Goal: Task Accomplishment & Management: Complete application form

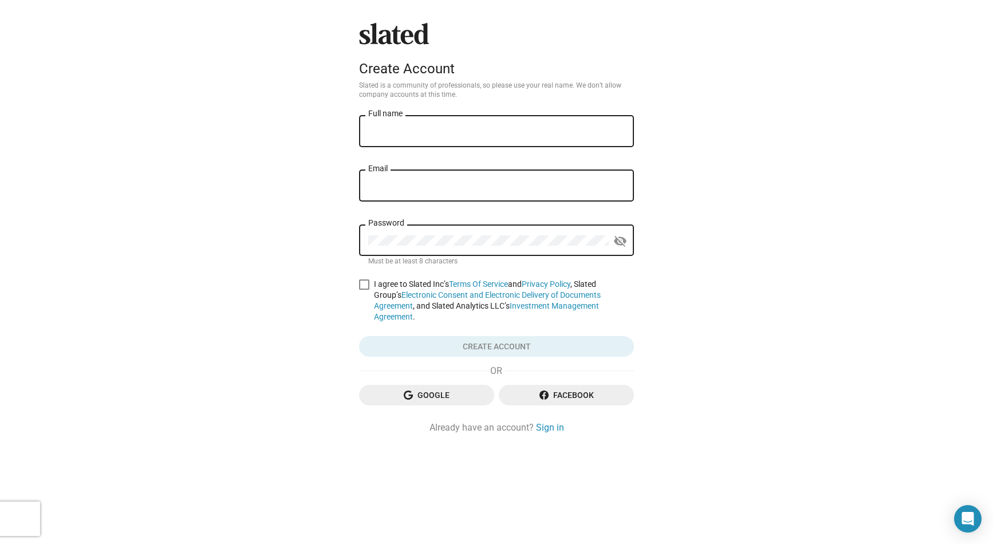
click at [448, 131] on input "Full name" at bounding box center [496, 132] width 256 height 10
type input "[PERSON_NAME]"
type input "[PERSON_NAME][EMAIL_ADDRESS][DOMAIN_NAME]"
click at [418, 236] on div "Password" at bounding box center [488, 239] width 240 height 34
click at [632, 238] on div "Password visibility_off" at bounding box center [496, 239] width 275 height 34
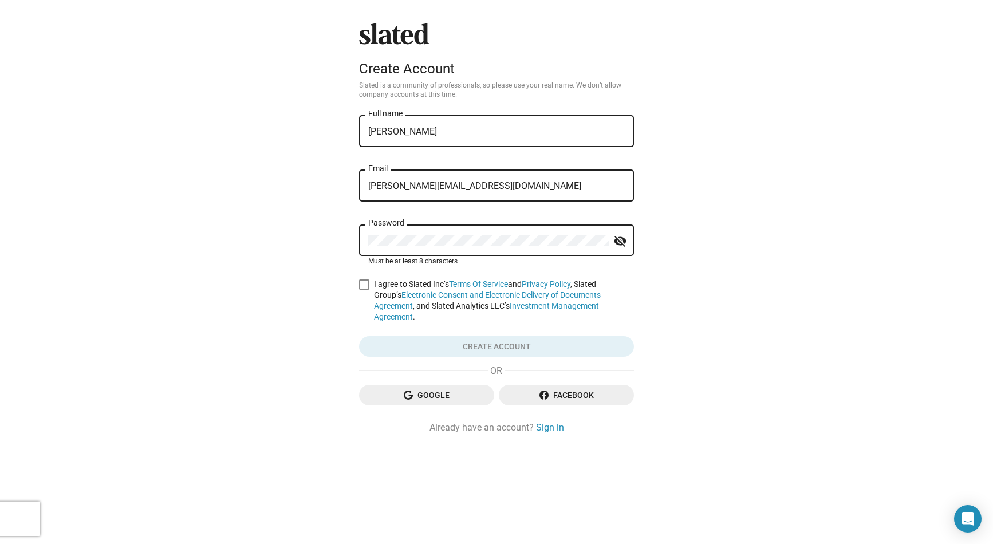
click at [619, 239] on mat-icon "visibility_off" at bounding box center [620, 241] width 14 height 18
click at [363, 275] on form "[PERSON_NAME] Full name [PERSON_NAME][EMAIL_ADDRESS][DOMAIN_NAME] Email Passwor…" at bounding box center [496, 235] width 275 height 244
click at [364, 282] on span at bounding box center [364, 284] width 10 height 10
click at [364, 290] on input "I agree to Slated Inc’s Terms Of Service and Privacy Policy , Slated Group’s El…" at bounding box center [363, 290] width 1 height 1
checkbox input "true"
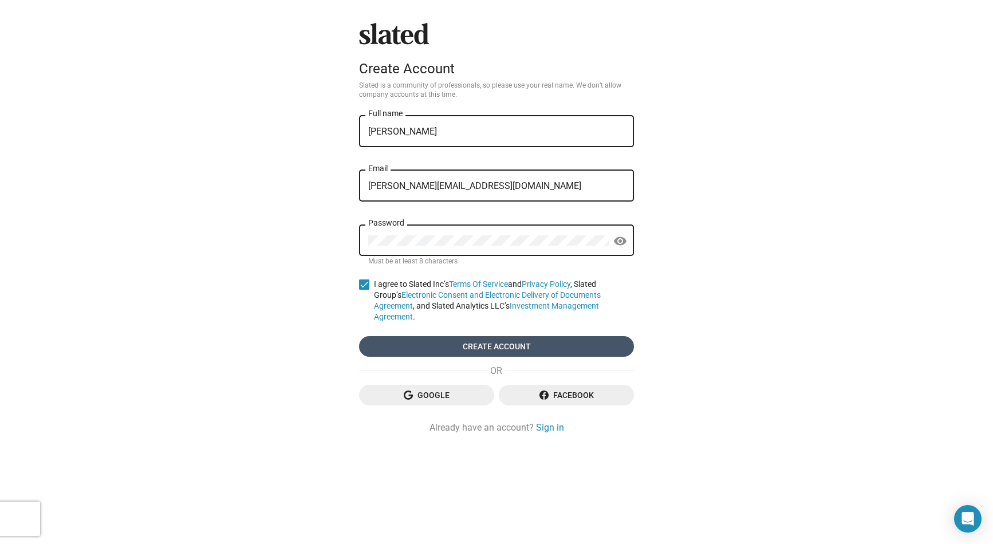
click at [452, 337] on span "Create account" at bounding box center [496, 346] width 256 height 21
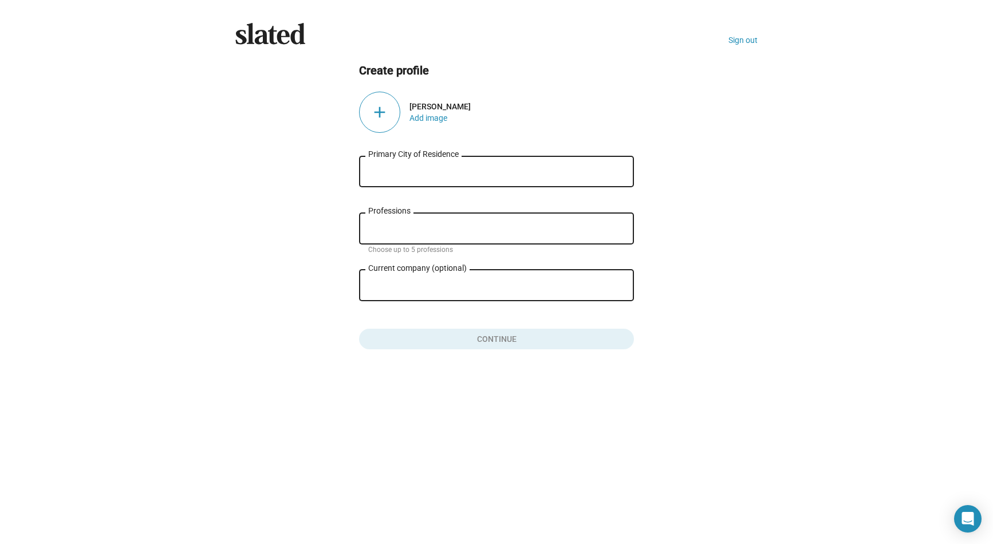
click at [517, 170] on input "Primary City of Residence" at bounding box center [496, 172] width 256 height 10
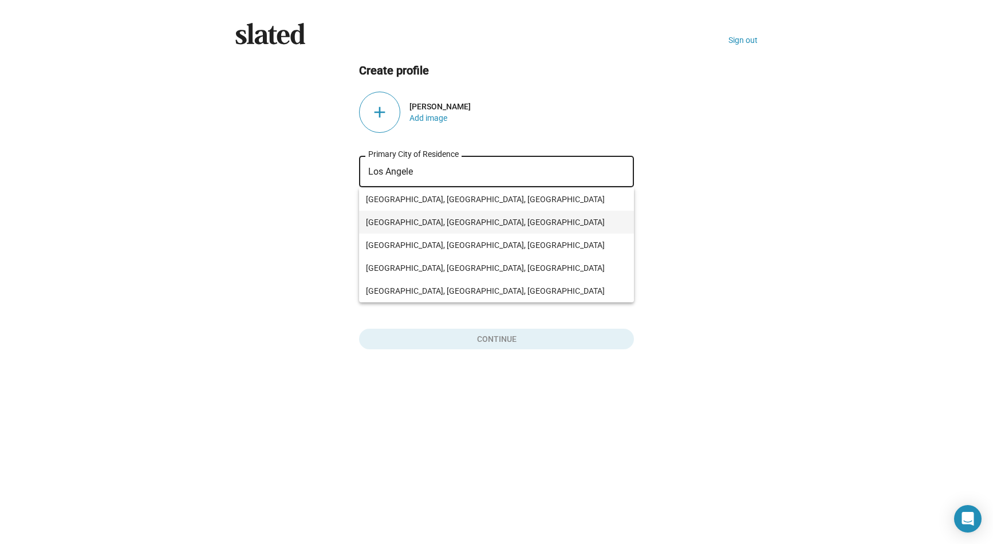
click at [440, 212] on span "[GEOGRAPHIC_DATA], [GEOGRAPHIC_DATA], [GEOGRAPHIC_DATA]" at bounding box center [496, 222] width 261 height 23
type input "[GEOGRAPHIC_DATA], [GEOGRAPHIC_DATA], [GEOGRAPHIC_DATA]"
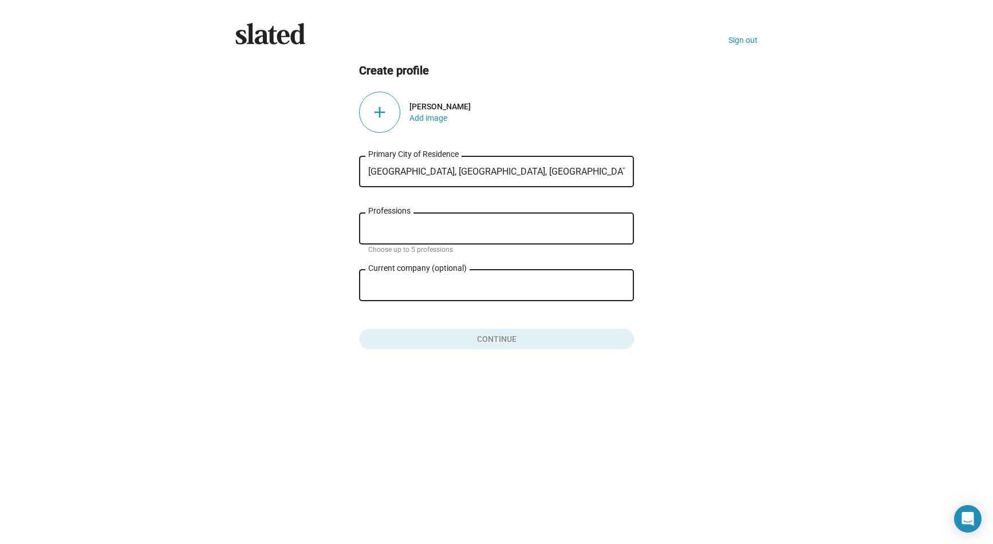
click at [408, 235] on div "Professions" at bounding box center [496, 228] width 256 height 34
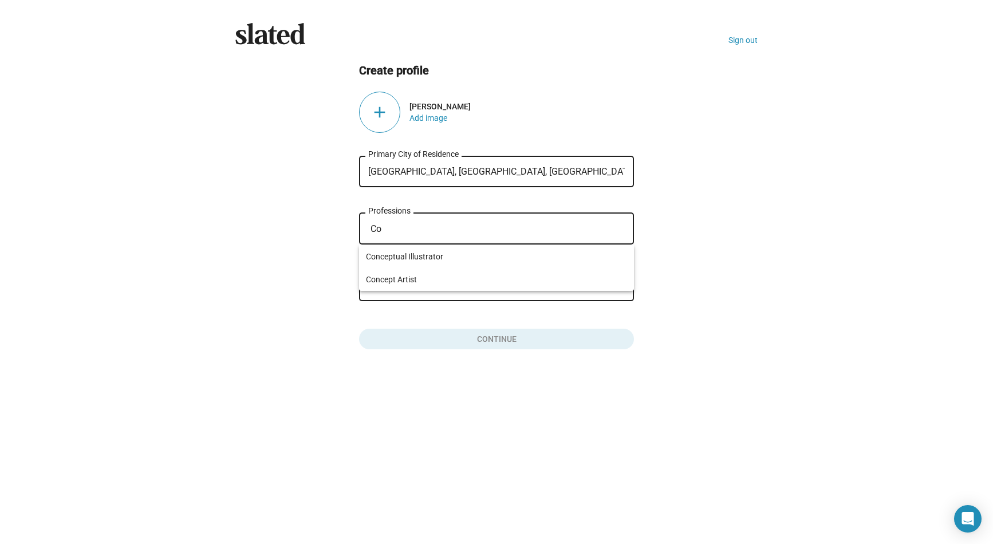
type input "C"
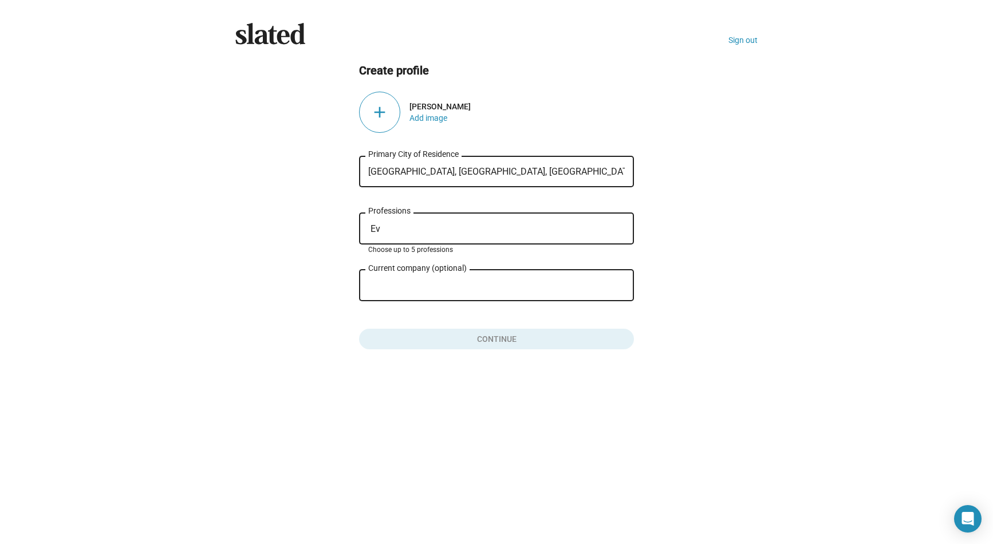
type input "E"
type input ")"
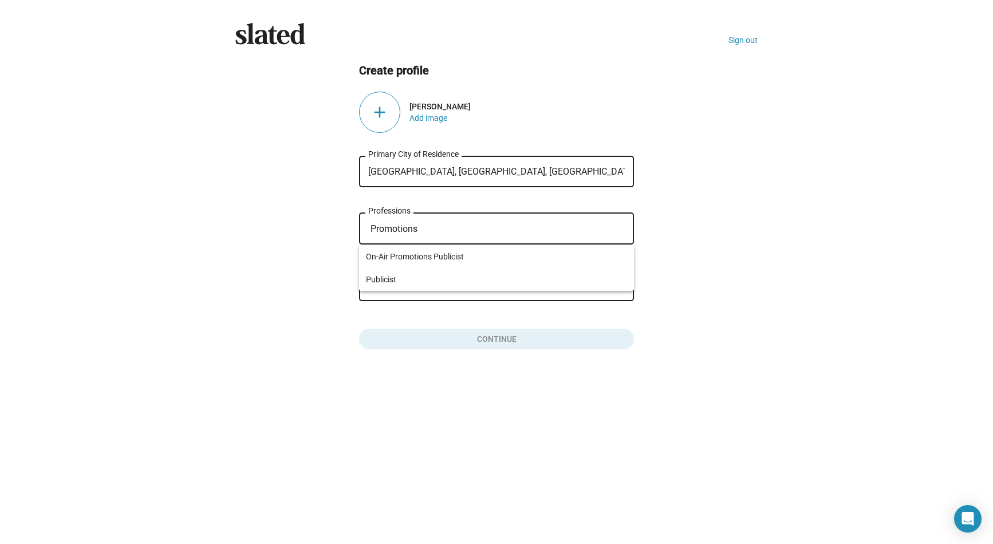
click at [421, 227] on input "Promotions" at bounding box center [498, 229] width 256 height 10
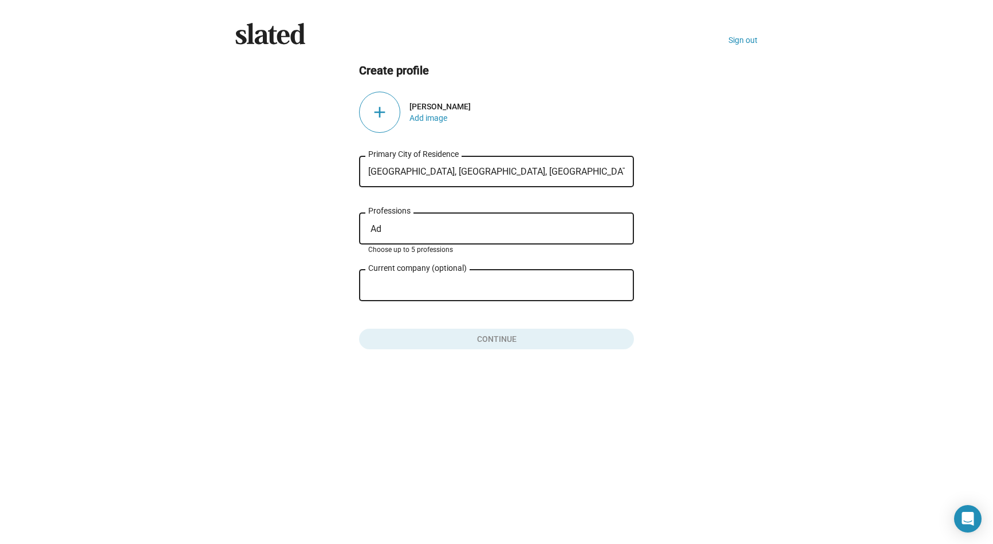
type input "A"
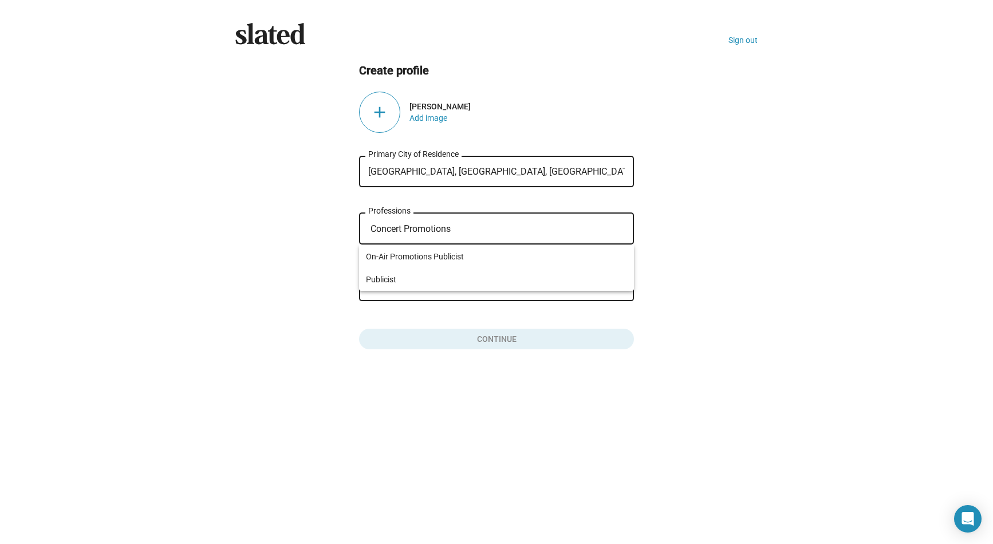
type input "Concert Promotions"
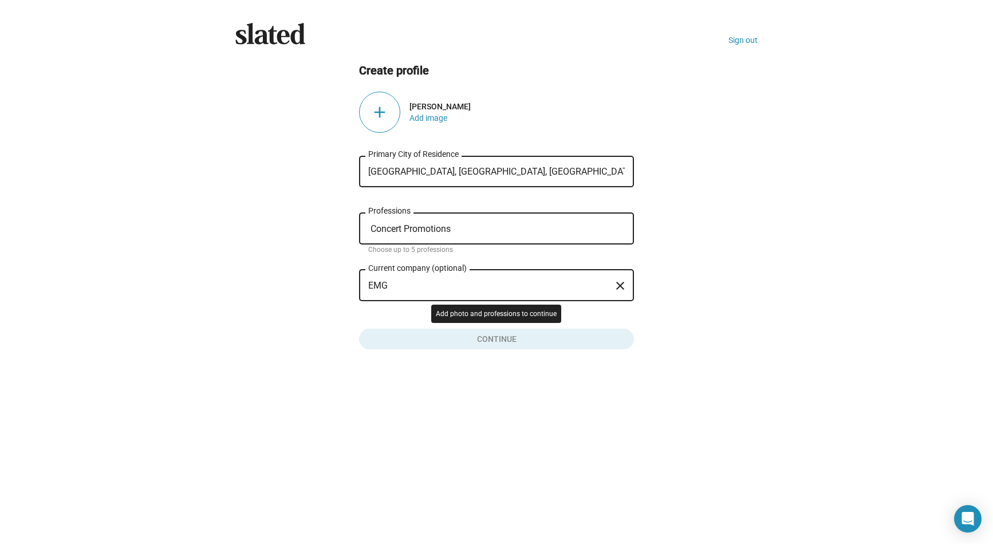
type input "Emperor Multimedia Group (EMG) (hk)"
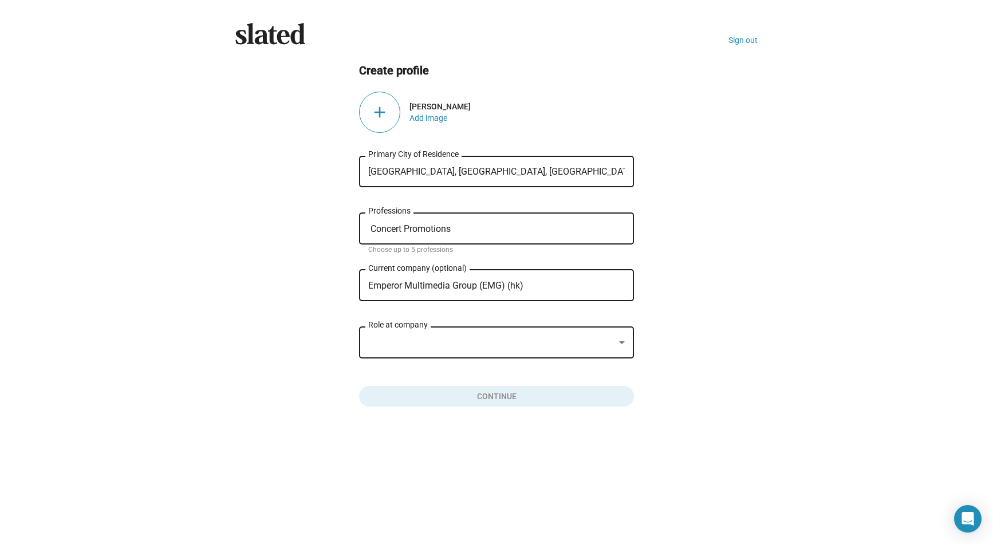
click at [446, 341] on div at bounding box center [491, 343] width 246 height 12
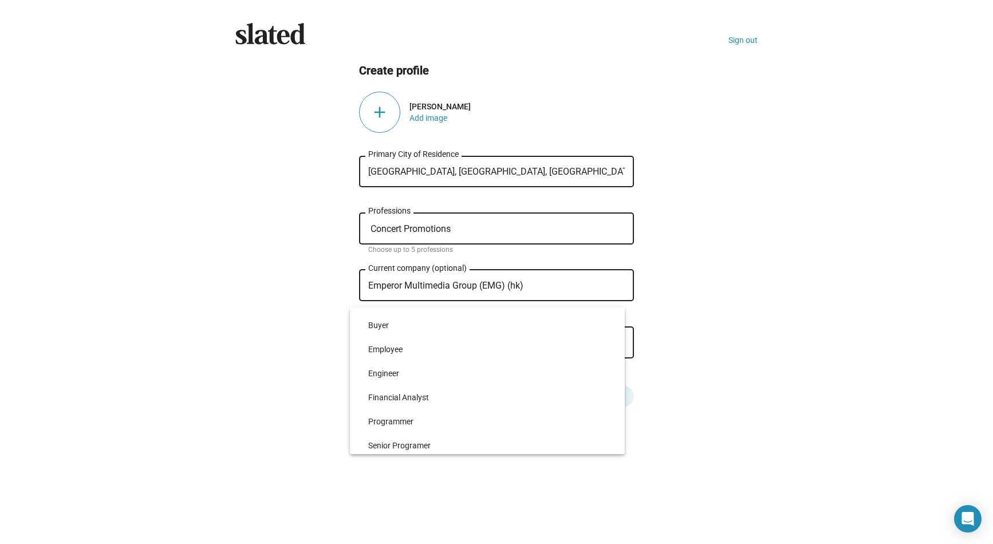
scroll to position [1849, 0]
click at [353, 278] on div at bounding box center [496, 272] width 993 height 544
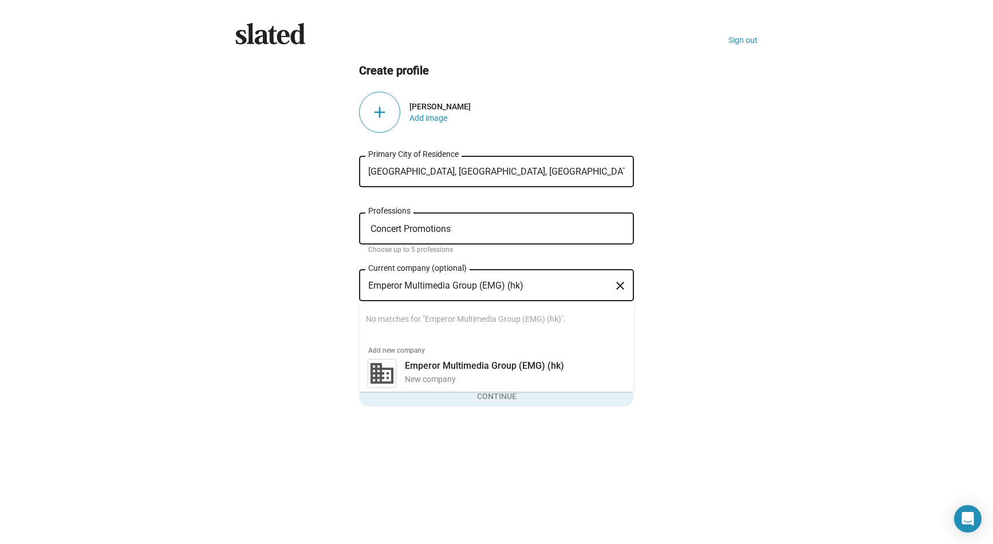
click at [410, 289] on input "Emperor Multimedia Group (EMG) (hk)" at bounding box center [488, 285] width 240 height 10
click at [617, 287] on mat-icon "close" at bounding box center [620, 286] width 14 height 18
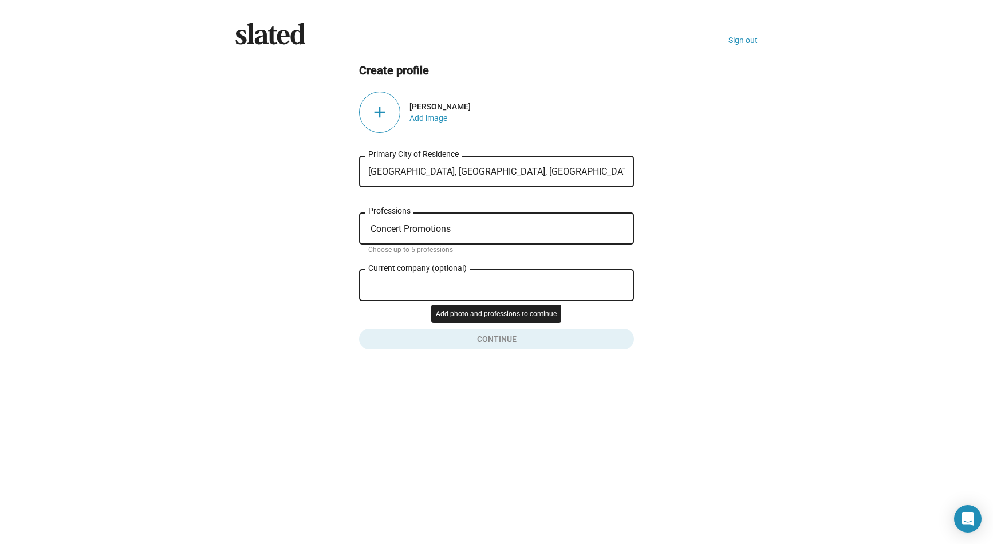
click at [511, 333] on button "Click here to validate form" at bounding box center [496, 336] width 275 height 25
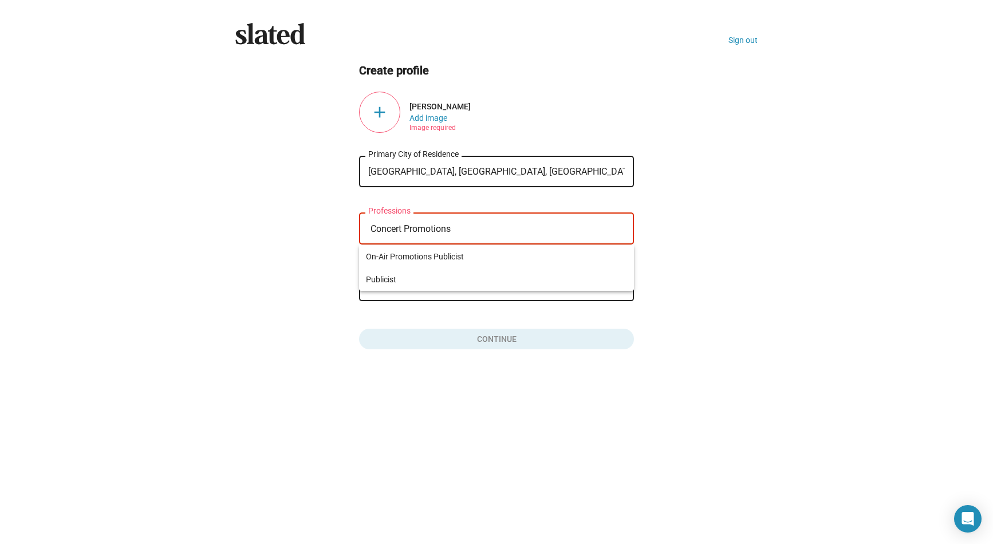
click at [485, 227] on input "Concert Promotions" at bounding box center [498, 229] width 256 height 10
drag, startPoint x: 469, startPoint y: 233, endPoint x: 367, endPoint y: 232, distance: 102.5
click at [367, 232] on div "Concert Promotions Professions" at bounding box center [496, 228] width 275 height 34
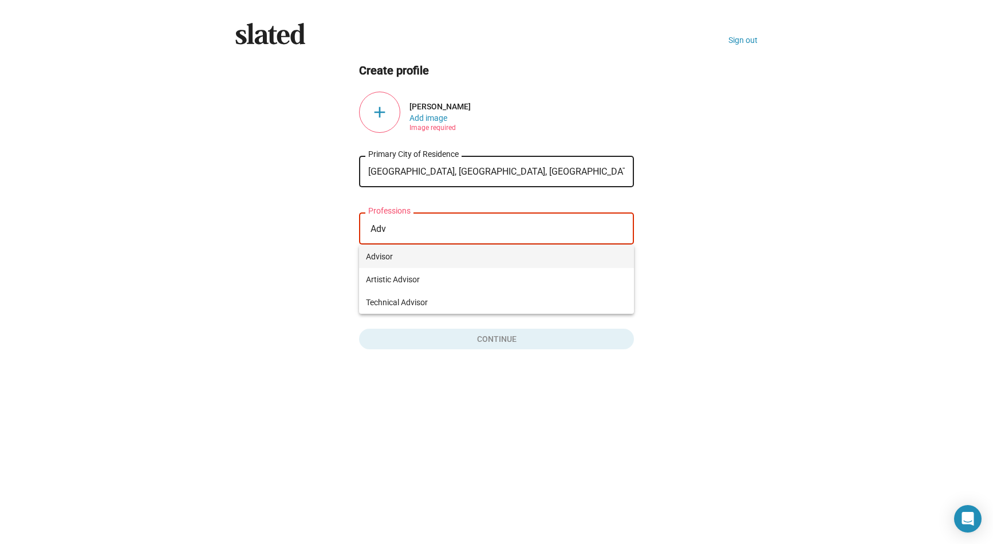
type input "Adv"
click at [366, 257] on span "Advisor" at bounding box center [496, 256] width 261 height 23
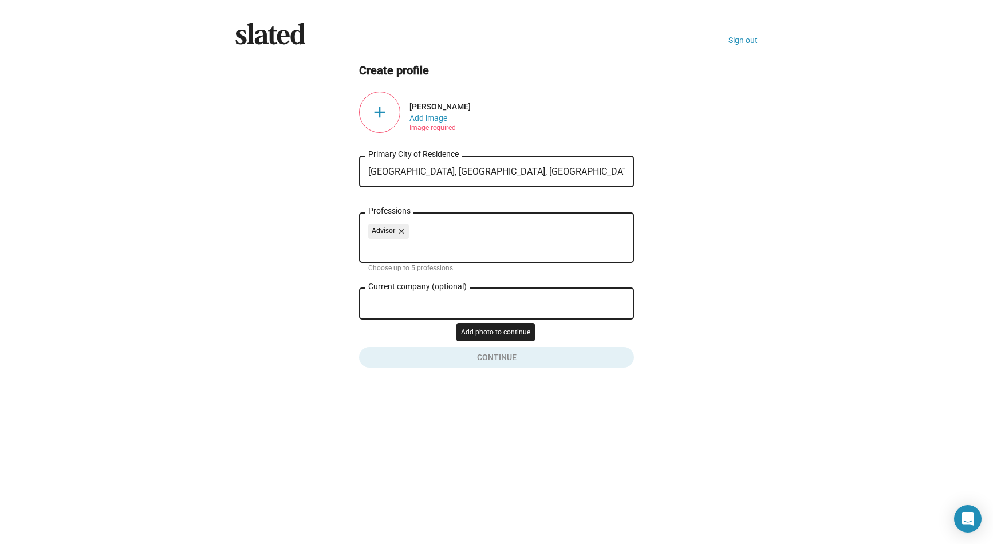
click at [433, 354] on button "Click here to validate form" at bounding box center [496, 354] width 275 height 25
click at [430, 252] on input "Professions" at bounding box center [498, 247] width 256 height 10
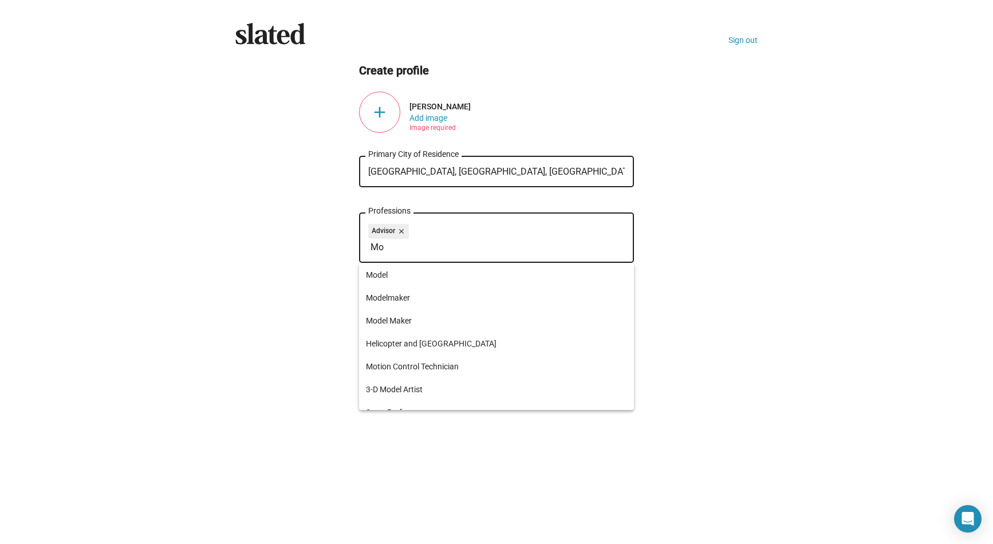
type input "M"
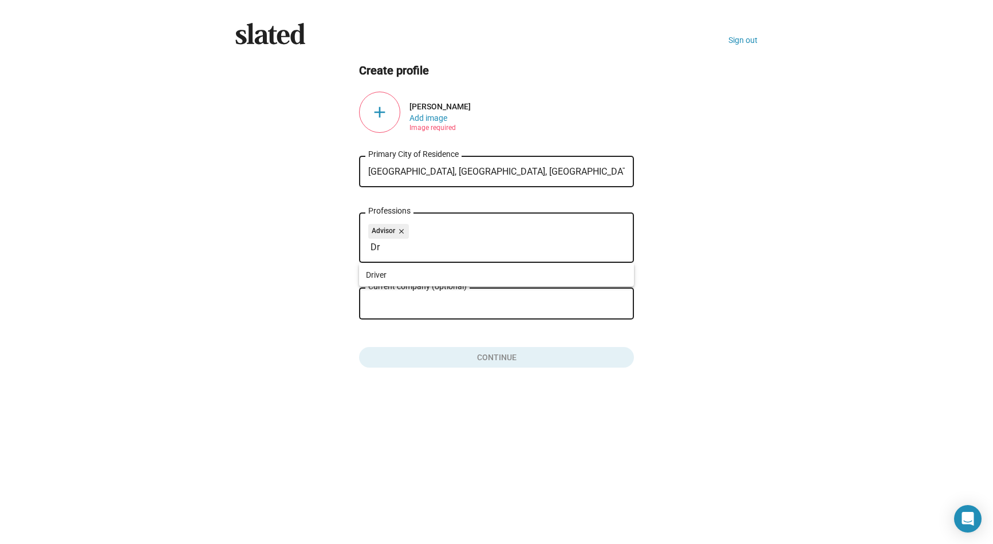
type input "D"
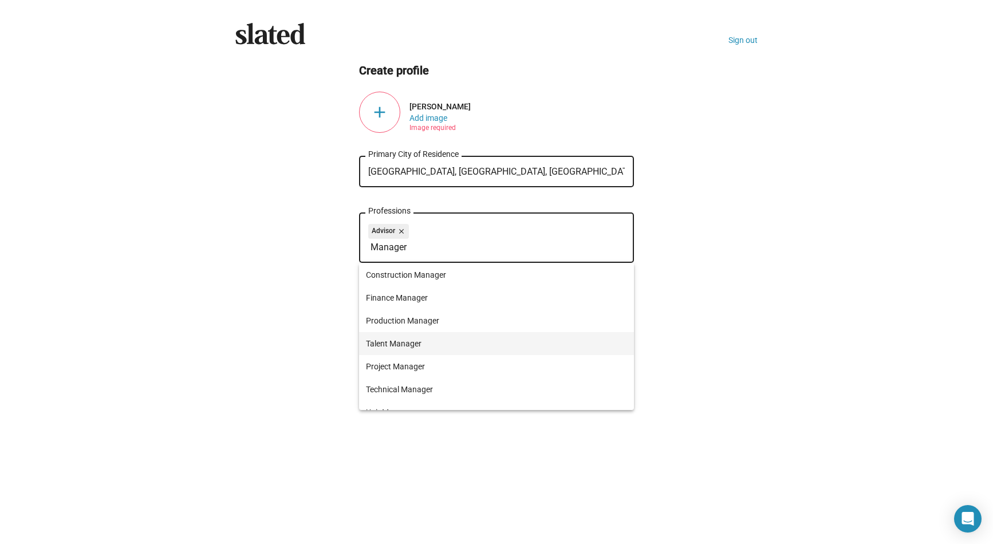
type input "Manager"
click at [402, 340] on span "Talent Manager" at bounding box center [496, 343] width 261 height 23
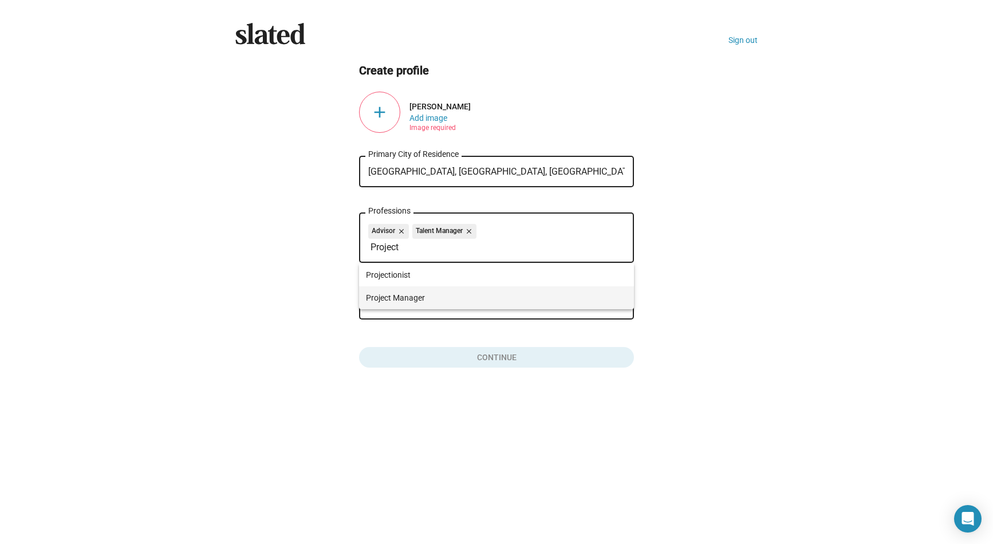
type input "Project"
click at [412, 290] on span "Project Manager" at bounding box center [496, 297] width 261 height 23
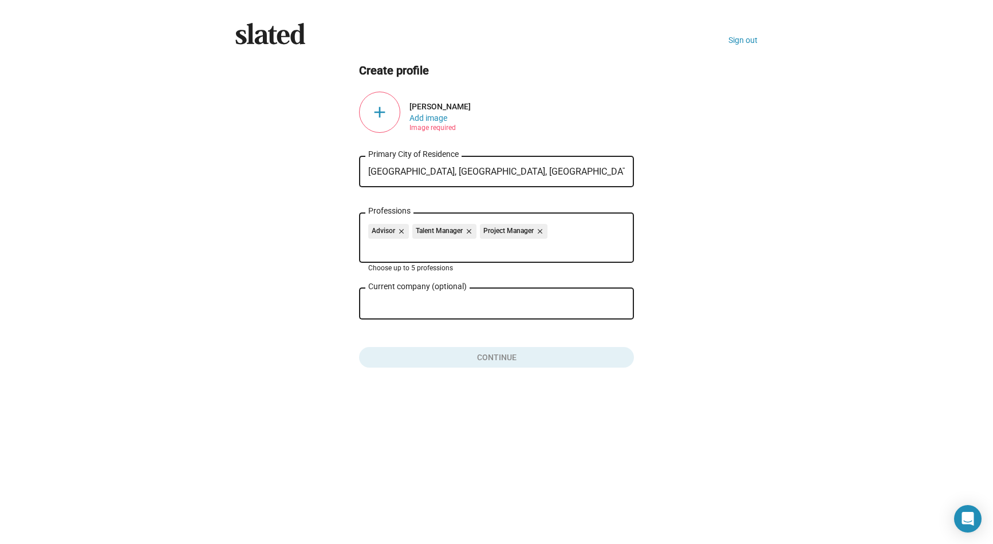
click at [412, 301] on input "Current company (optional)" at bounding box center [488, 304] width 240 height 10
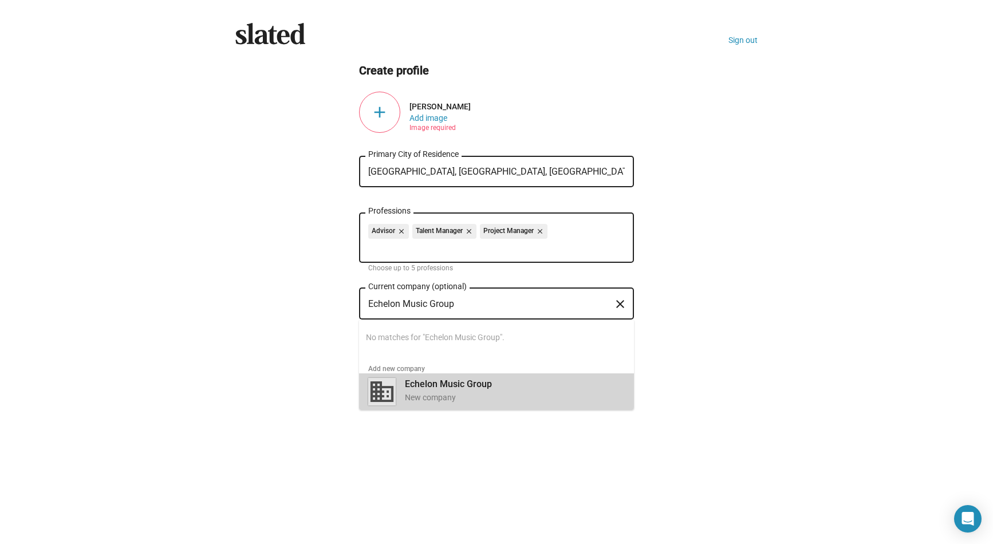
click at [401, 391] on div "Echelon Music Group New company" at bounding box center [511, 391] width 227 height 30
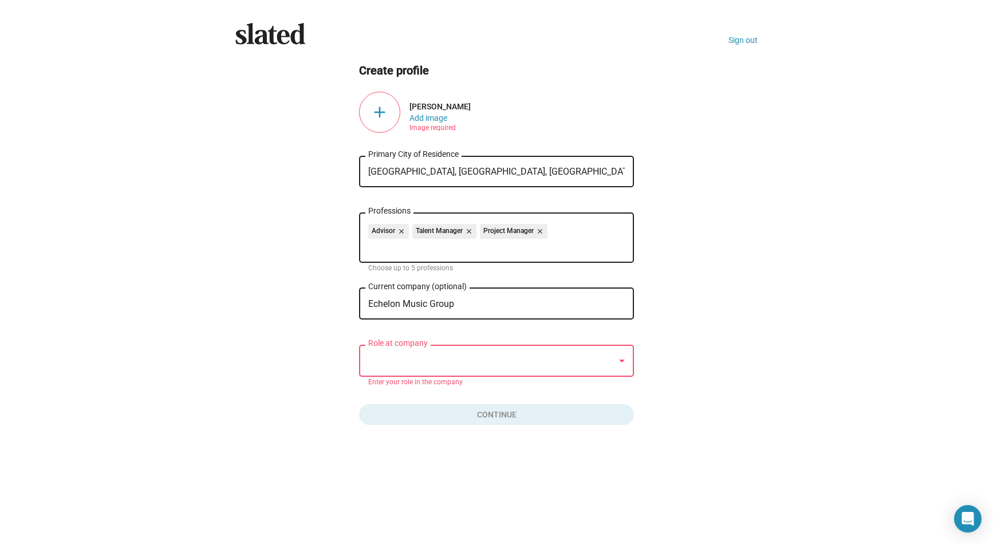
click at [414, 361] on div at bounding box center [491, 361] width 246 height 12
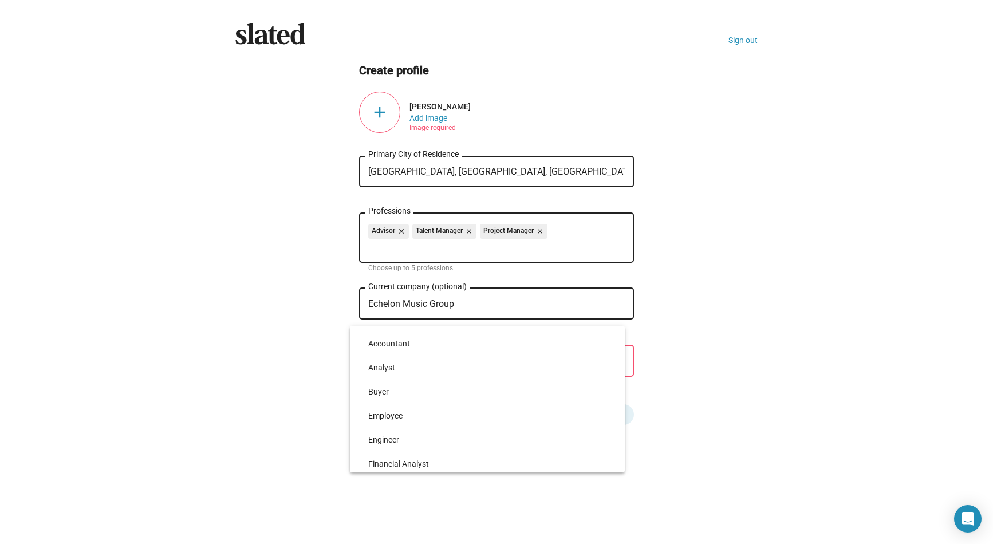
scroll to position [2474, 0]
click at [386, 412] on span "President" at bounding box center [491, 416] width 247 height 24
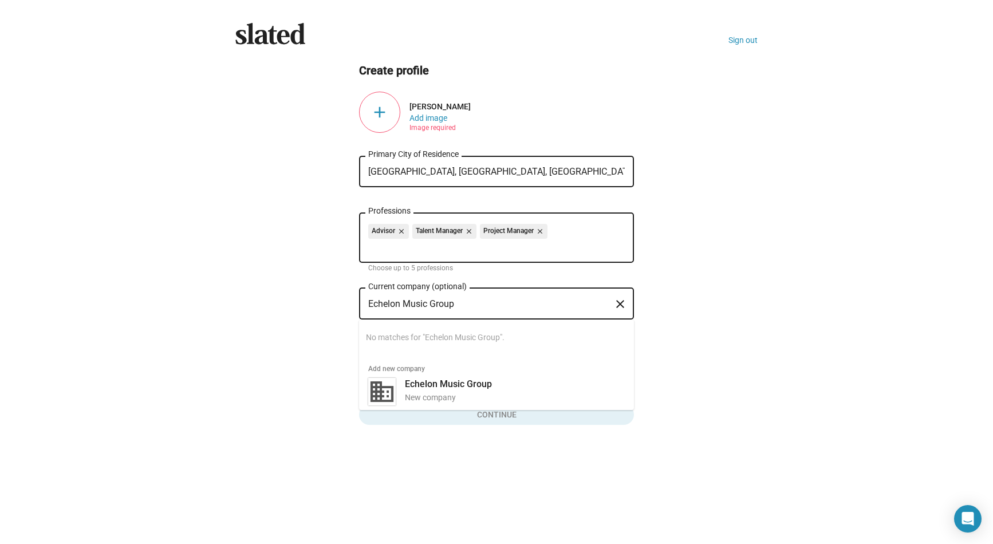
click at [461, 301] on input "Echelon Music Group" at bounding box center [488, 304] width 240 height 10
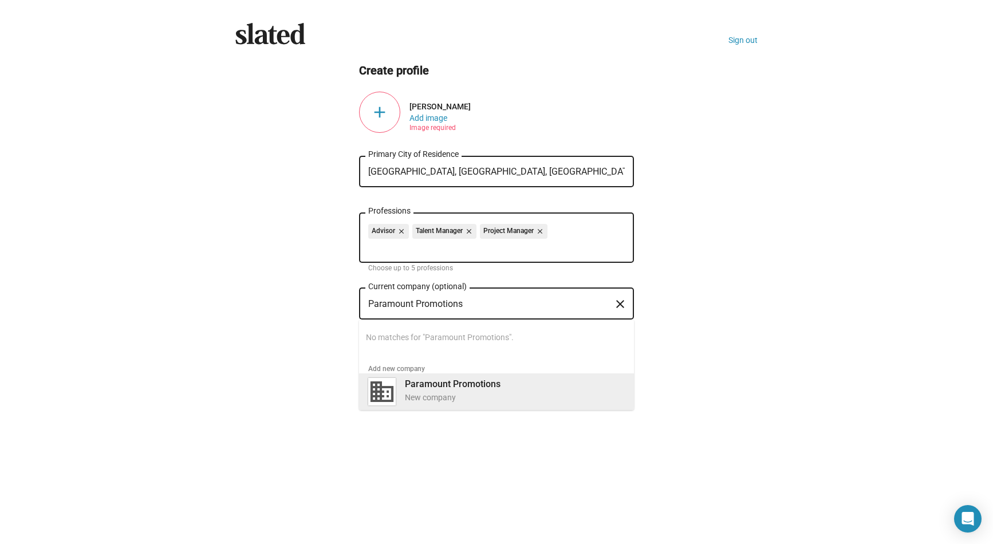
type input "Paramount Promotions"
click at [425, 389] on b "Paramount Promotions" at bounding box center [453, 383] width 96 height 11
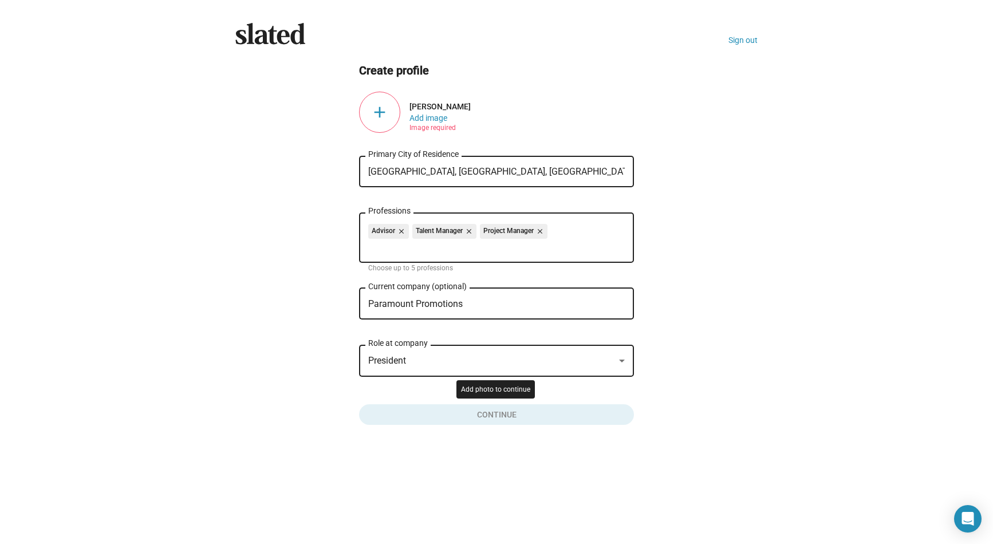
click at [434, 414] on button "Click here to validate form" at bounding box center [496, 412] width 275 height 25
click at [385, 110] on div "add" at bounding box center [379, 112] width 41 height 41
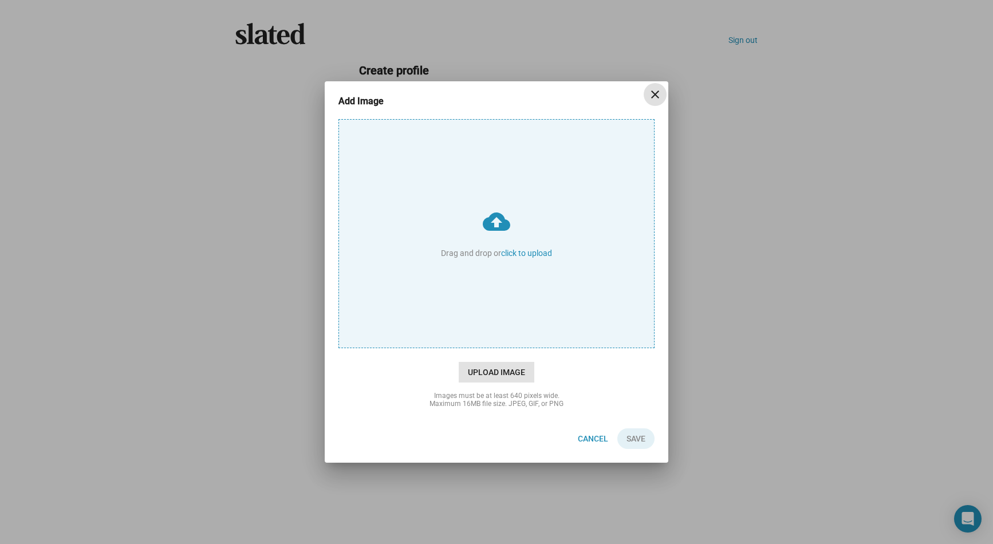
click at [476, 378] on span "Upload Image" at bounding box center [497, 372] width 76 height 21
click at [476, 347] on input "cloud_upload Drag and drop or click to upload" at bounding box center [496, 234] width 315 height 228
type input "C:\fakepath\EricStenger1.jpeg"
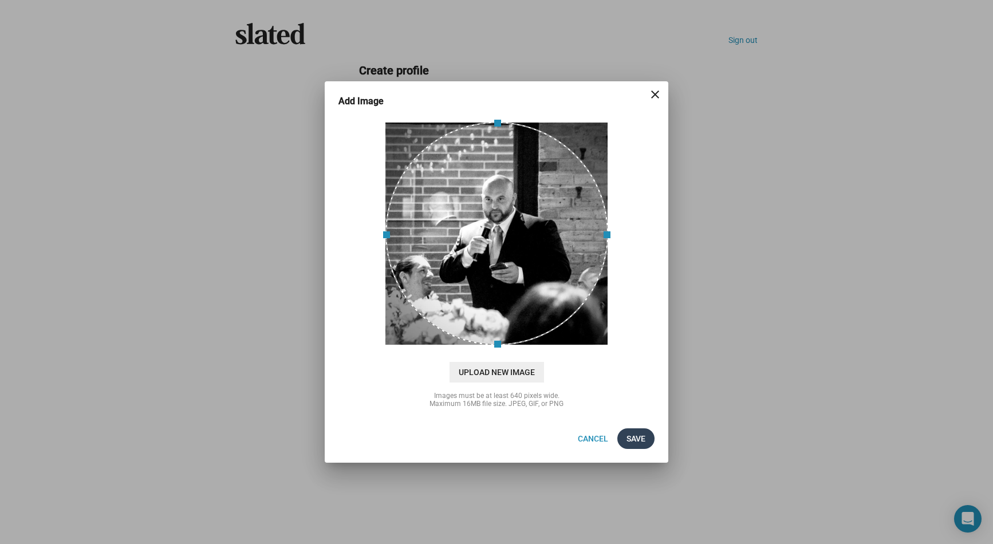
click at [638, 437] on span "Save" at bounding box center [635, 438] width 19 height 21
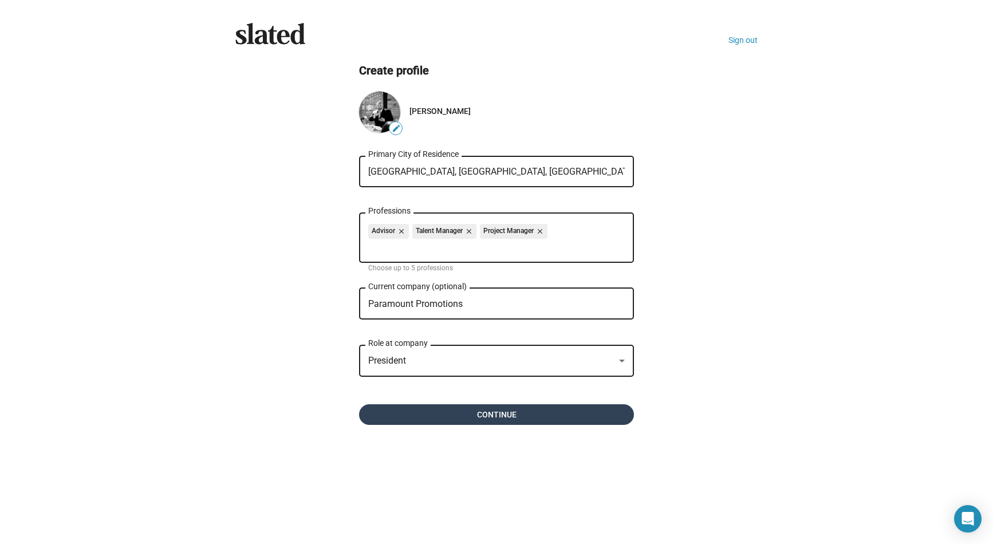
click at [463, 420] on span "Continue" at bounding box center [496, 414] width 256 height 21
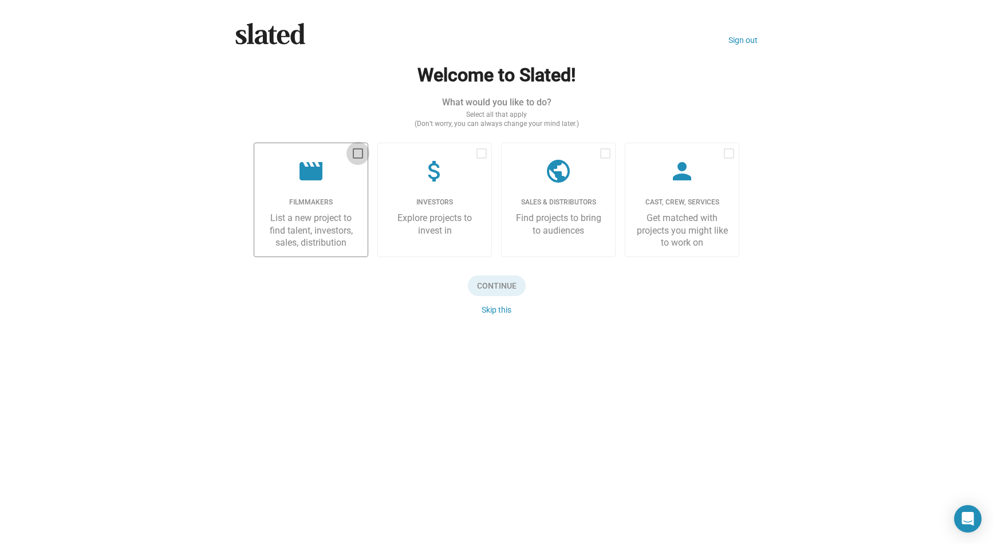
click at [359, 156] on span at bounding box center [358, 153] width 10 height 10
click at [358, 159] on input "checkbox" at bounding box center [357, 159] width 1 height 1
checkbox input "true"
click at [498, 287] on span "Continue" at bounding box center [497, 285] width 58 height 21
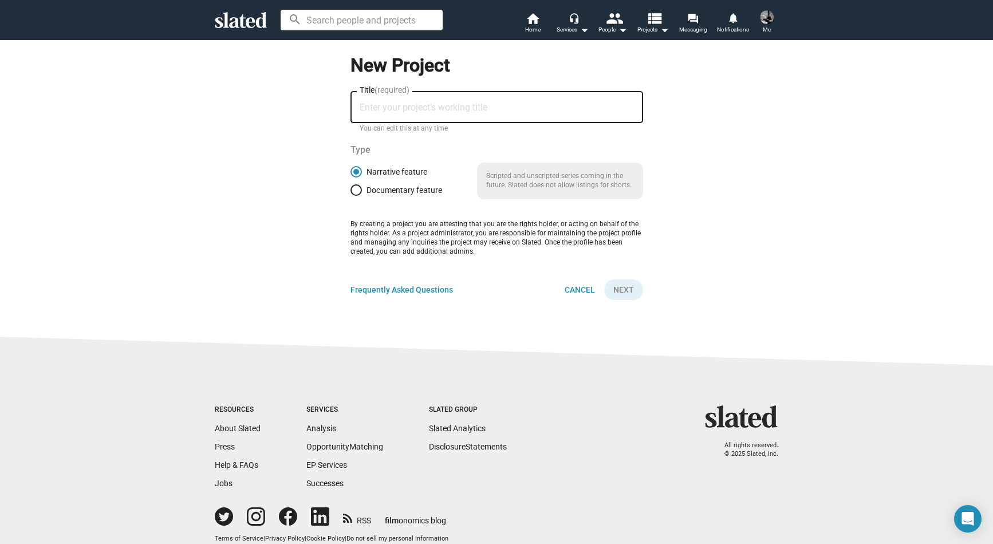
click at [436, 104] on input "Title (required)" at bounding box center [496, 107] width 274 height 10
type input "Bottle Service"
click at [620, 286] on span "Next" at bounding box center [623, 289] width 21 height 21
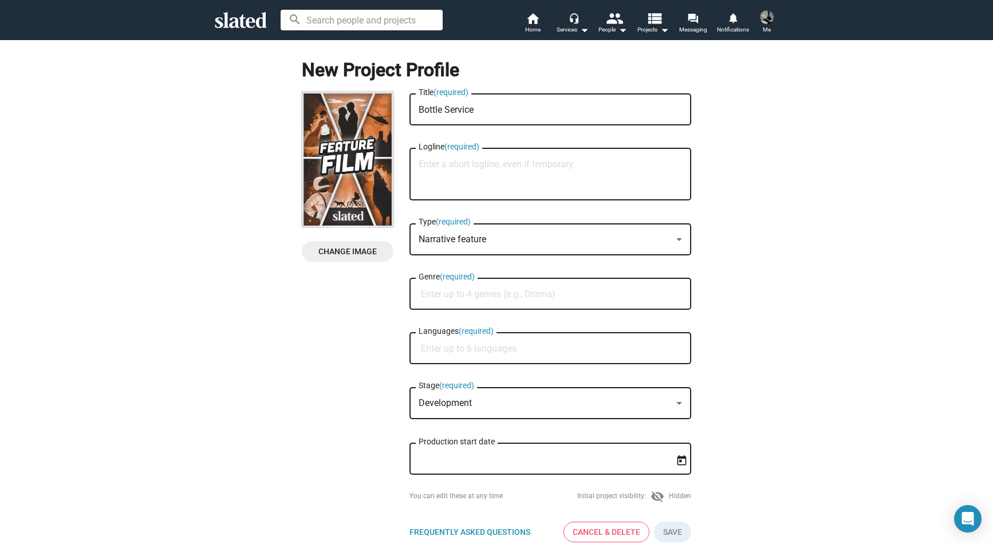
click at [449, 171] on textarea "Logline (required)" at bounding box center [549, 174] width 263 height 31
click at [492, 183] on textarea "Logline (required)" at bounding box center [549, 174] width 263 height 31
paste textarea "“A clumsy wannabe YouTuber desperate for fame takes a gig at a shady nightclub,…"
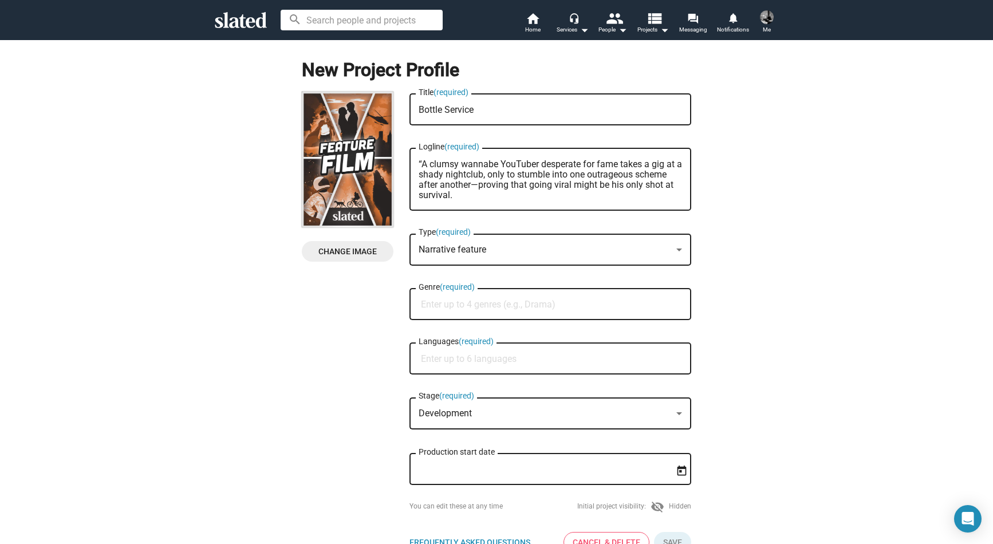
click at [423, 166] on textarea "“A clumsy wannabe YouTuber desperate for fame takes a gig at a shady nightclub,…" at bounding box center [549, 179] width 263 height 41
click at [492, 189] on textarea "A clumsy wannabe YouTuber desperate for fame takes a gig at a shady nightclub, …" at bounding box center [549, 179] width 263 height 41
type textarea "A clumsy wannabe YouTuber desperate for fame takes a gig at a shady nightclub, …"
click at [495, 247] on div "Narrative feature" at bounding box center [544, 250] width 253 height 12
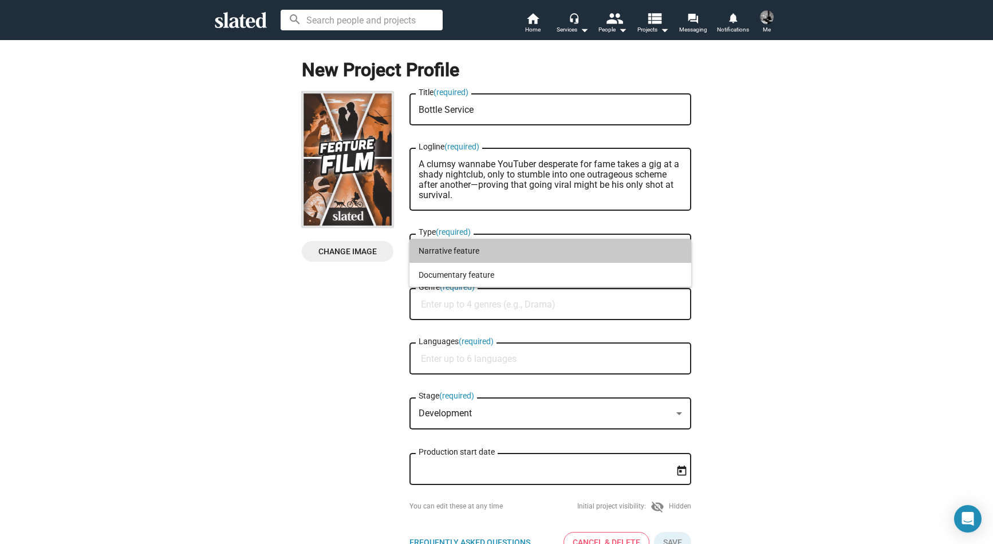
click at [495, 247] on span "Narrative feature" at bounding box center [549, 251] width 263 height 24
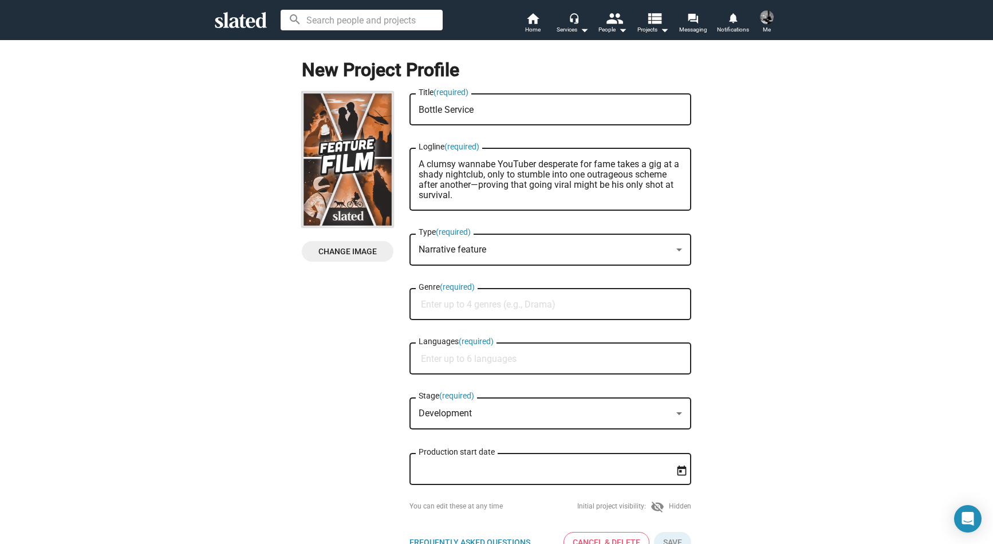
click at [472, 306] on input "Genre (required)" at bounding box center [552, 304] width 263 height 10
type input "Urban Comedy"
type input "English"
click at [365, 357] on div at bounding box center [496, 272] width 993 height 544
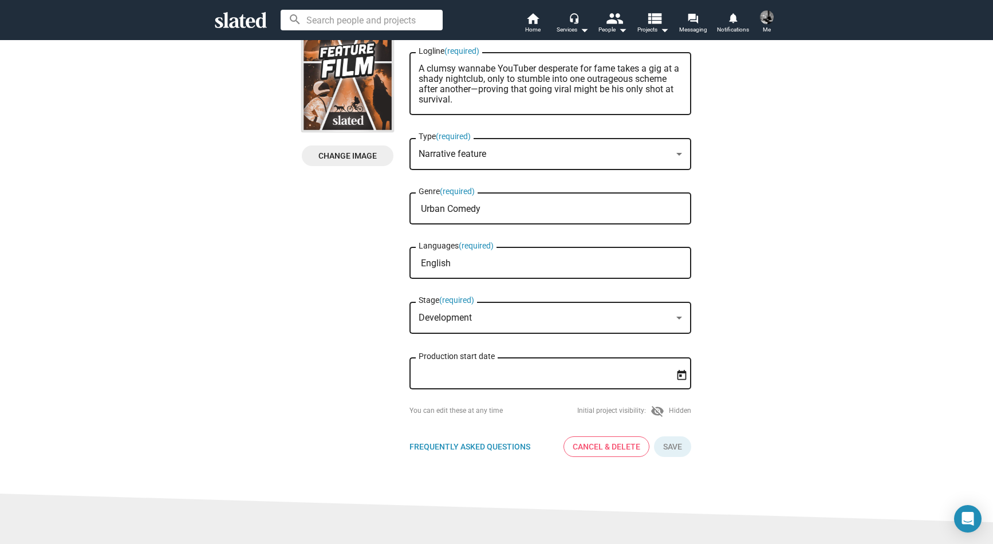
scroll to position [129, 0]
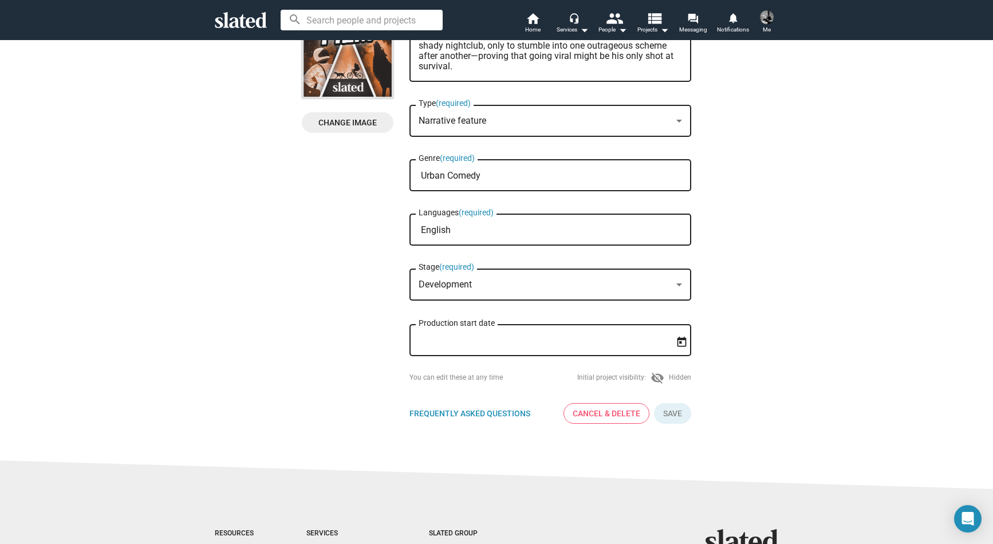
click at [492, 283] on div "Development" at bounding box center [544, 285] width 253 height 12
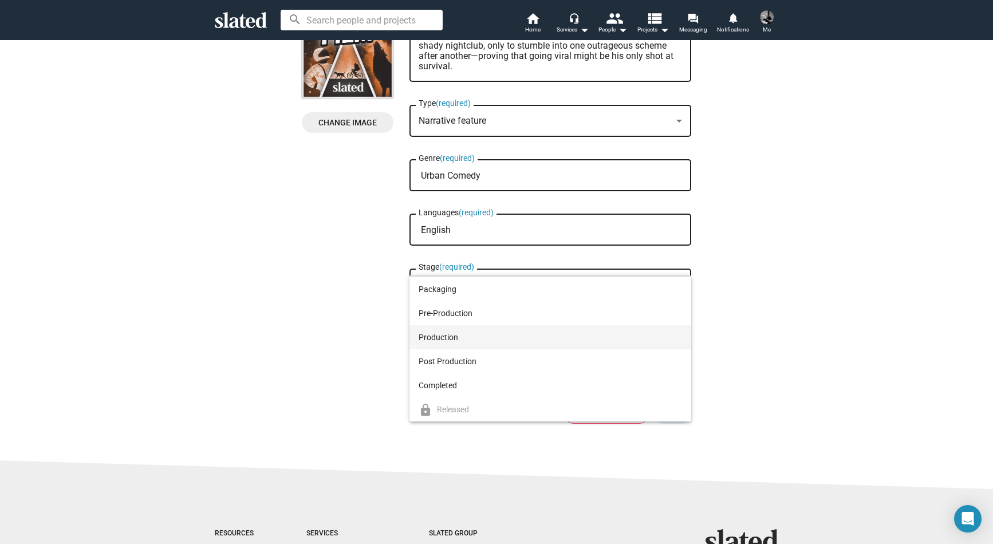
scroll to position [0, 0]
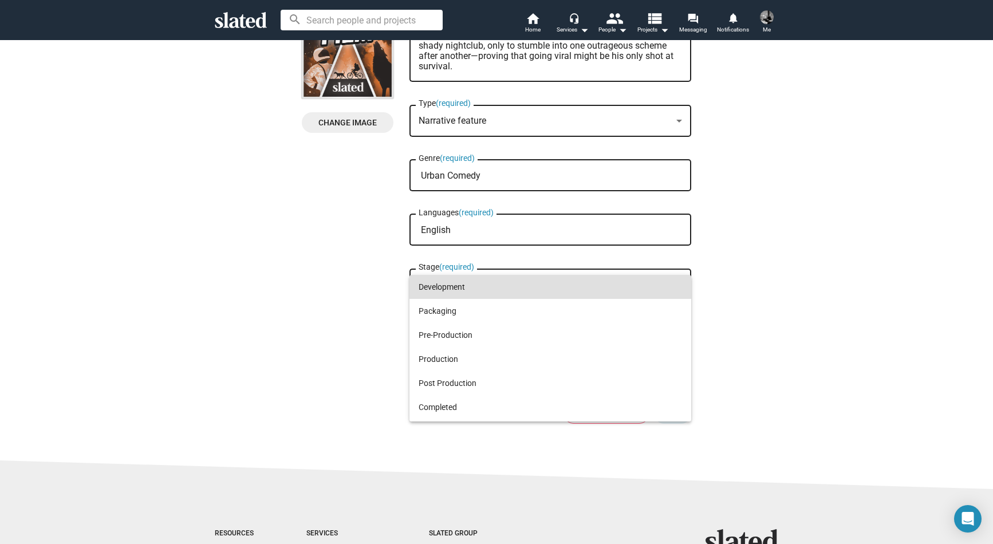
click at [459, 283] on span "Development" at bounding box center [549, 287] width 263 height 24
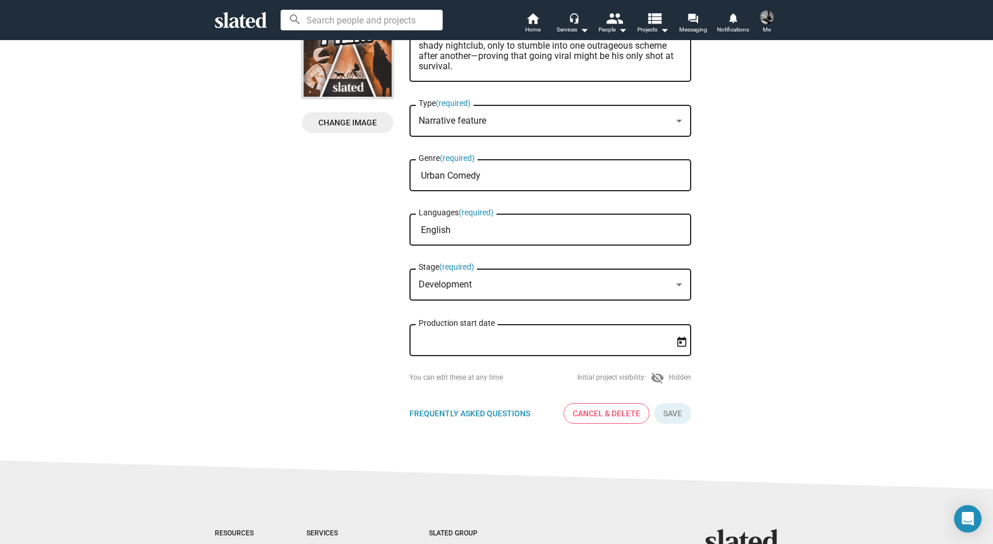
click at [456, 346] on input "Production start date" at bounding box center [541, 340] width 247 height 10
click at [677, 341] on icon "Open calendar" at bounding box center [681, 342] width 12 height 12
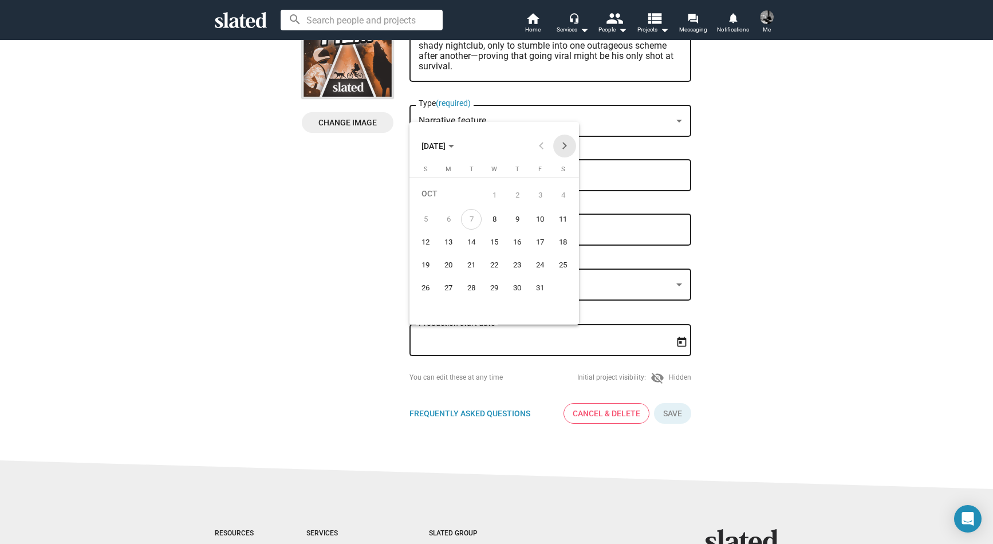
click at [566, 149] on button "Next month" at bounding box center [564, 146] width 23 height 23
click at [540, 148] on button "Previous month" at bounding box center [541, 146] width 23 height 23
click at [451, 213] on div "1" at bounding box center [448, 216] width 21 height 21
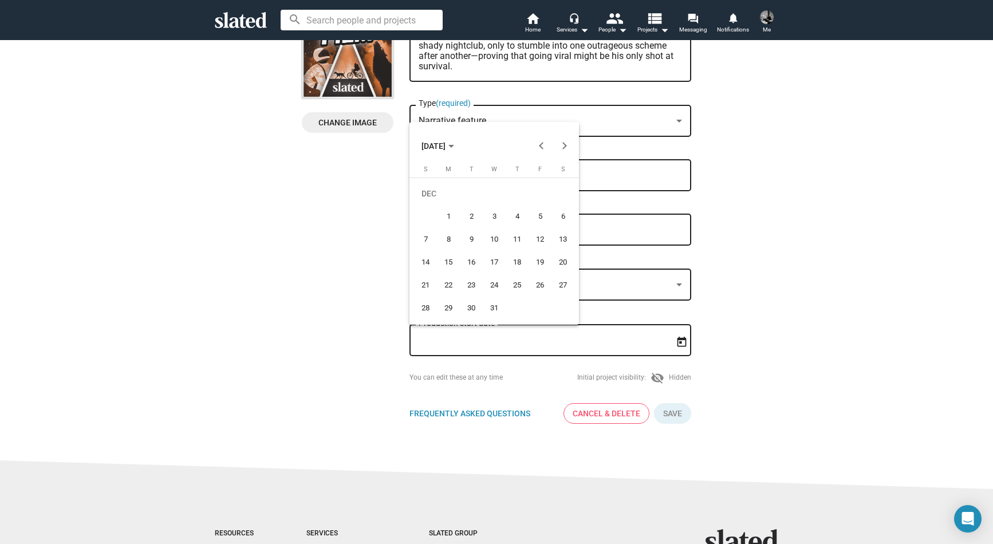
type input "[DATE]"
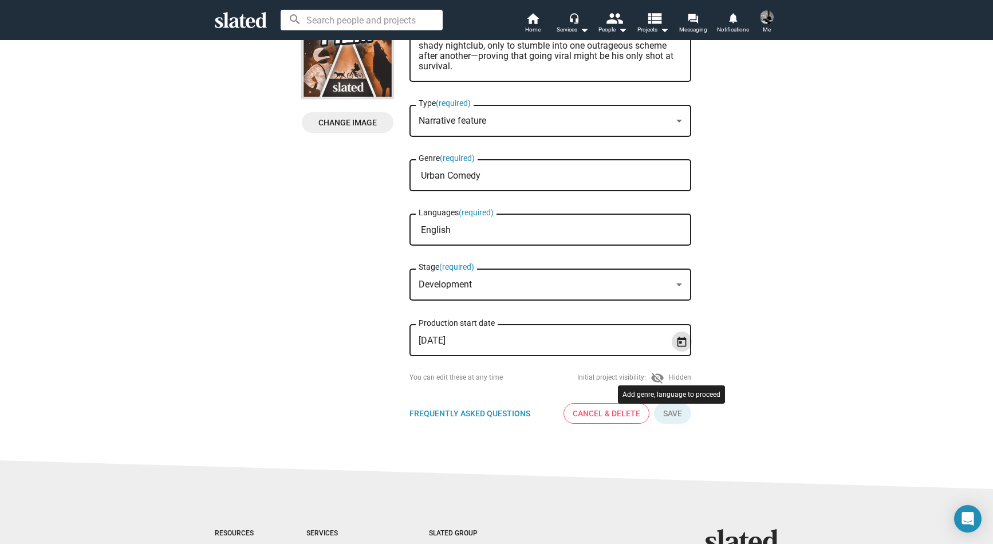
click at [667, 408] on button "Click here to validate form" at bounding box center [672, 413] width 37 height 21
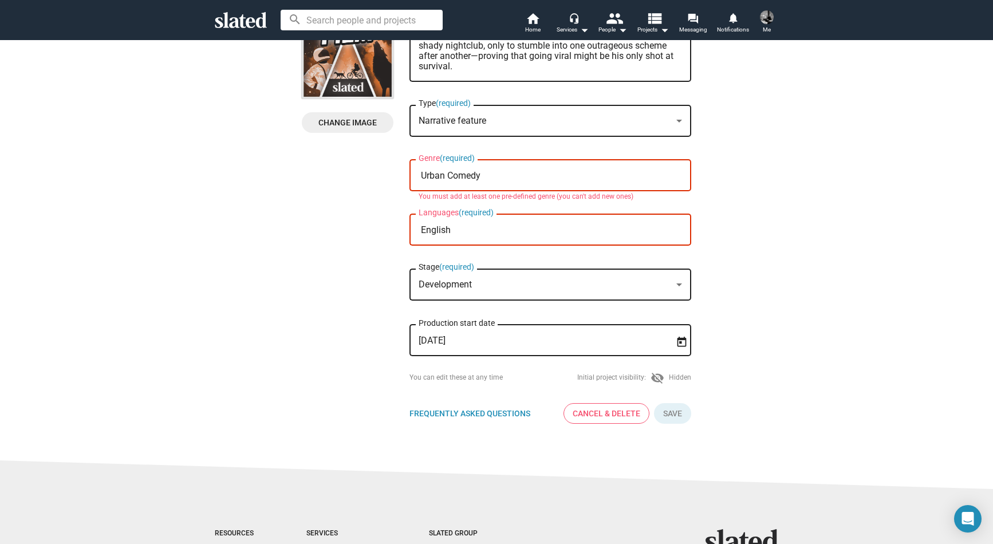
drag, startPoint x: 449, startPoint y: 179, endPoint x: 414, endPoint y: 176, distance: 35.6
click at [414, 176] on div "Urban Comedy Genre (required)" at bounding box center [550, 174] width 282 height 34
type input "Comedy"
click at [379, 185] on div at bounding box center [496, 272] width 993 height 544
click at [463, 181] on input "Comedy" at bounding box center [552, 176] width 263 height 10
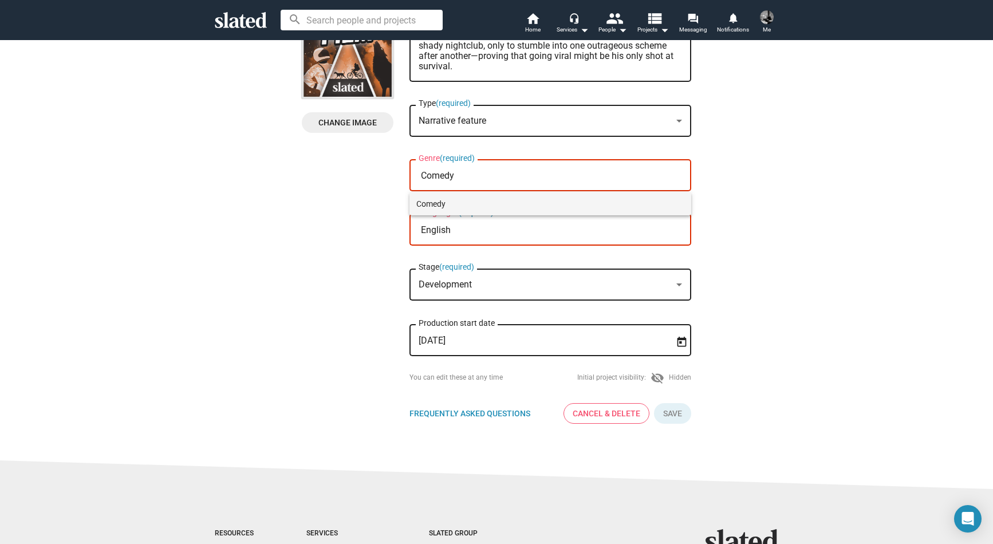
click at [446, 207] on span "Comedy" at bounding box center [550, 203] width 268 height 23
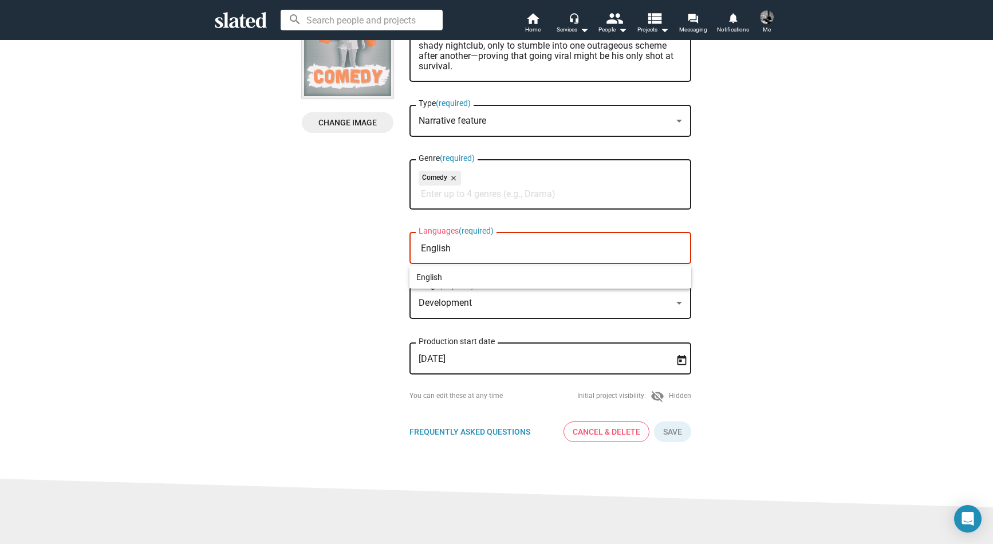
click at [460, 251] on input "English" at bounding box center [552, 248] width 263 height 10
click at [430, 272] on span "English" at bounding box center [550, 277] width 268 height 23
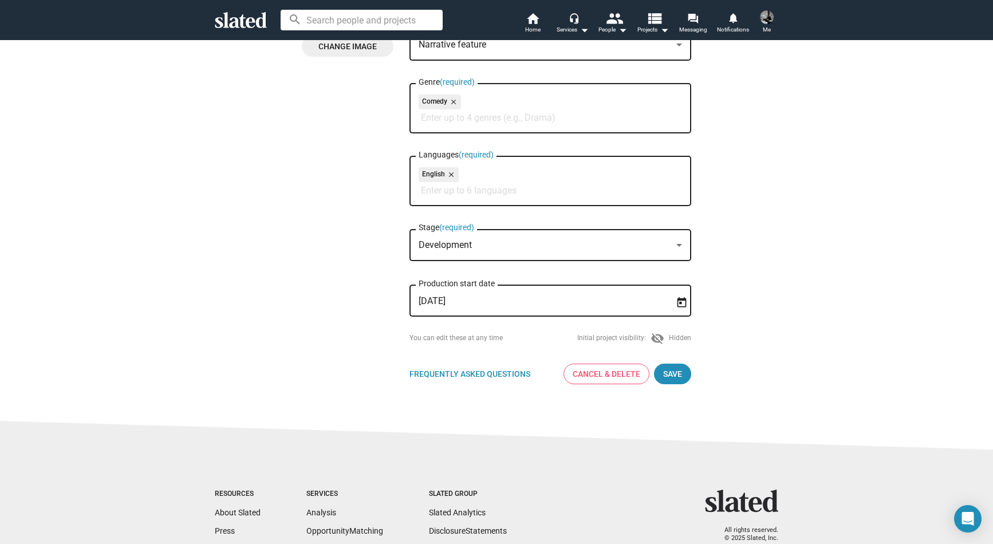
scroll to position [203, 0]
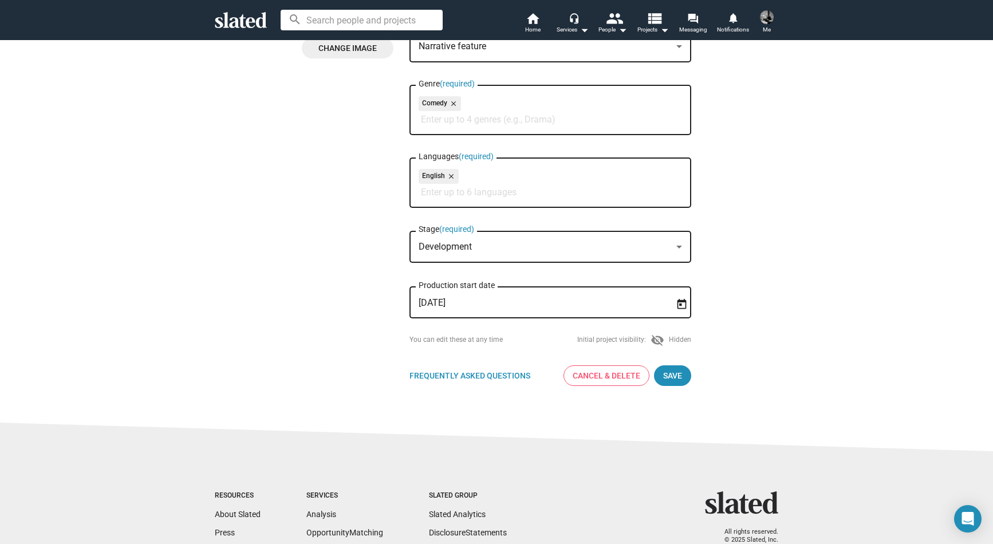
click at [459, 125] on input "Genre (required)" at bounding box center [552, 119] width 263 height 10
type input "u"
click at [669, 374] on span "Save" at bounding box center [672, 375] width 19 height 21
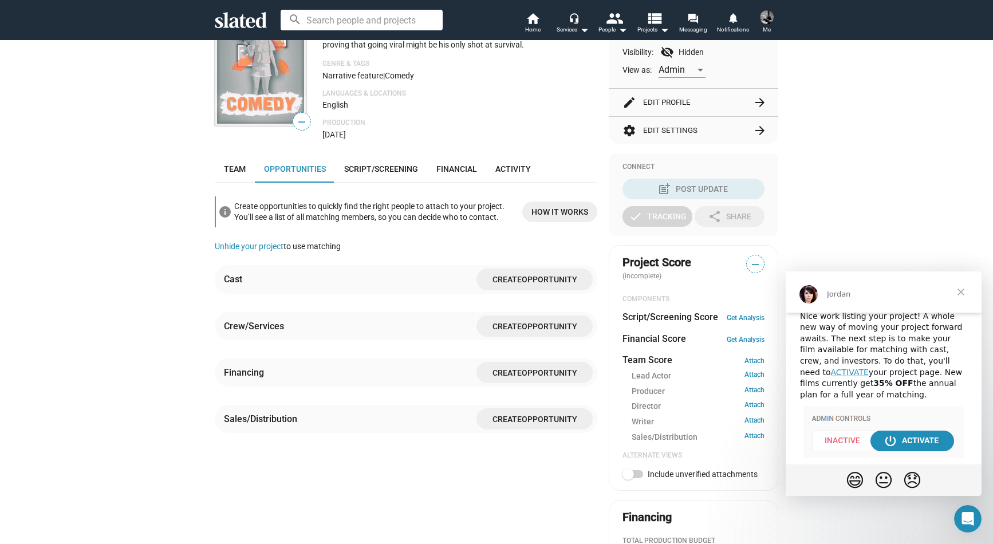
scroll to position [29, 0]
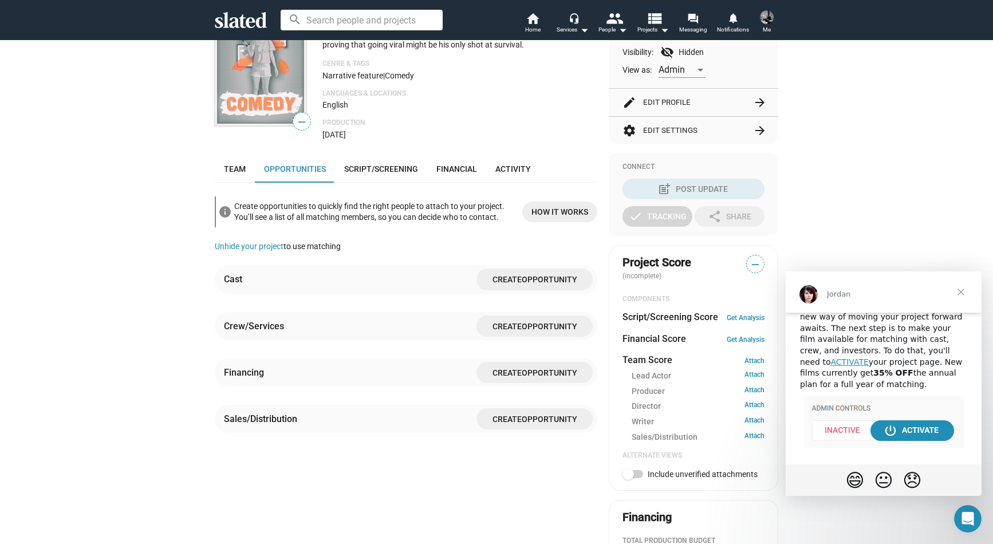
click at [963, 296] on span "Close" at bounding box center [960, 291] width 41 height 41
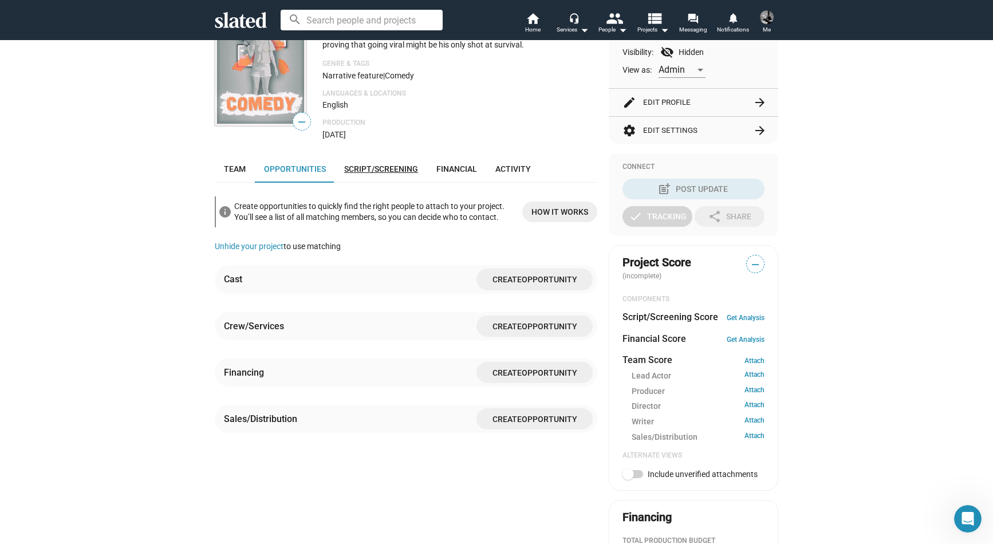
click at [373, 161] on link "Script/Screening" at bounding box center [381, 168] width 92 height 27
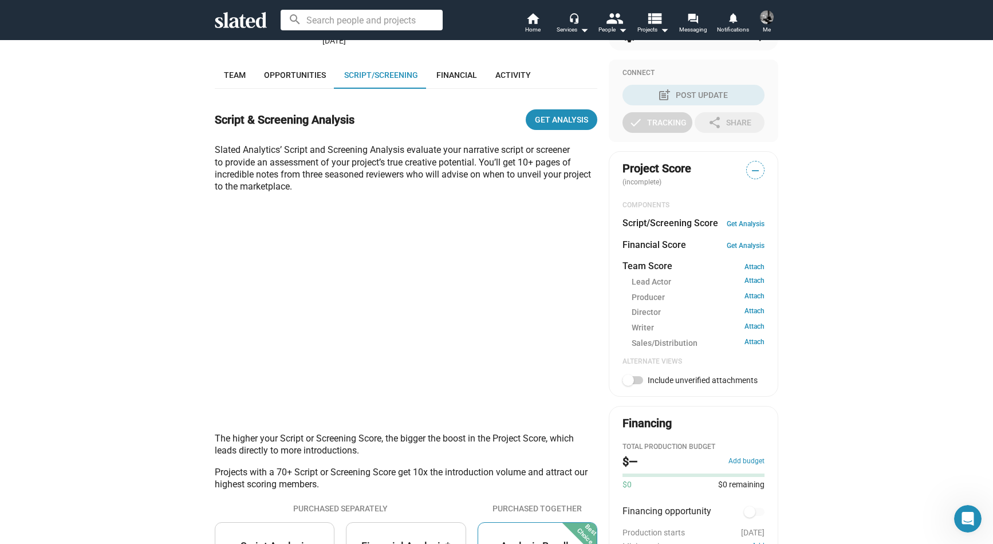
scroll to position [274, 0]
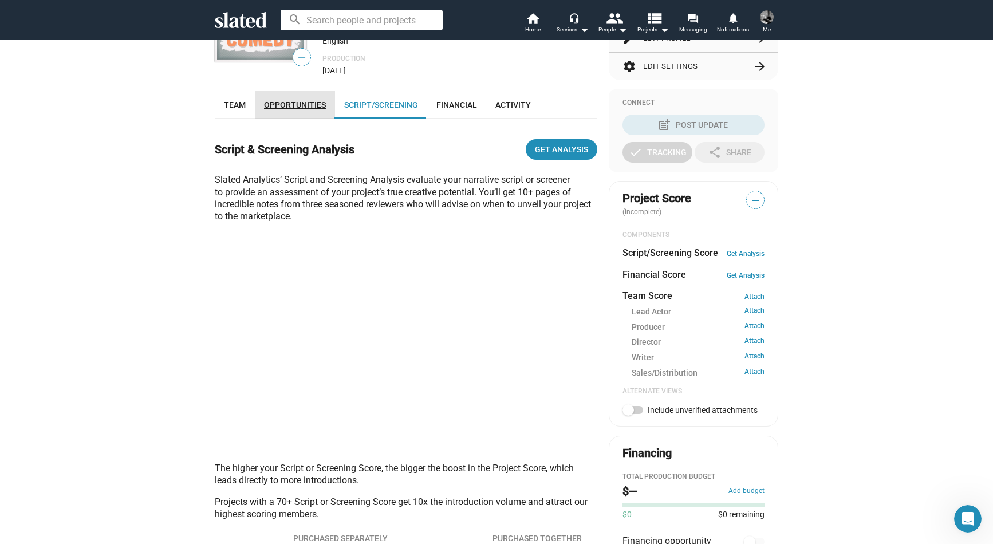
click at [305, 105] on span "Opportunities" at bounding box center [295, 104] width 62 height 9
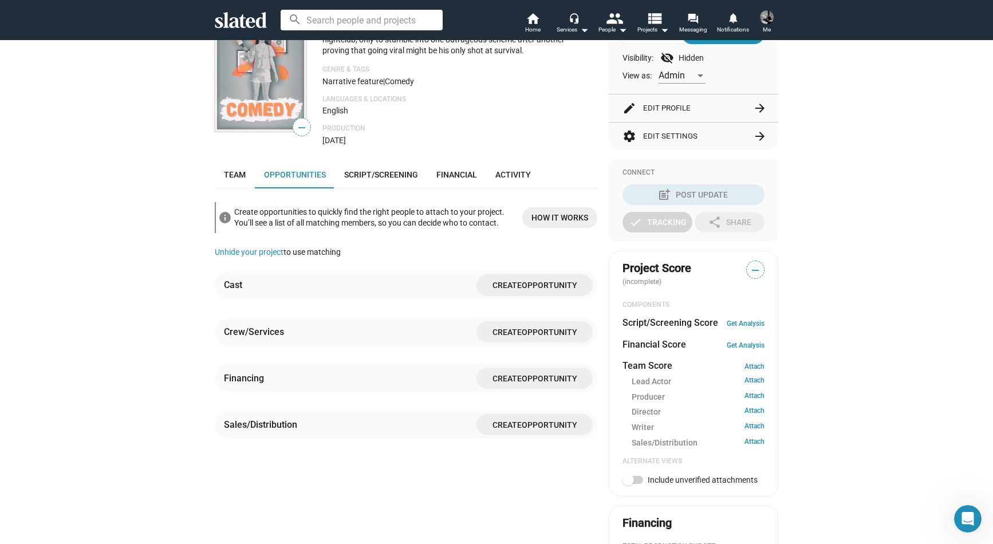
scroll to position [151, 0]
click at [537, 379] on span "Opportunity" at bounding box center [549, 378] width 56 height 9
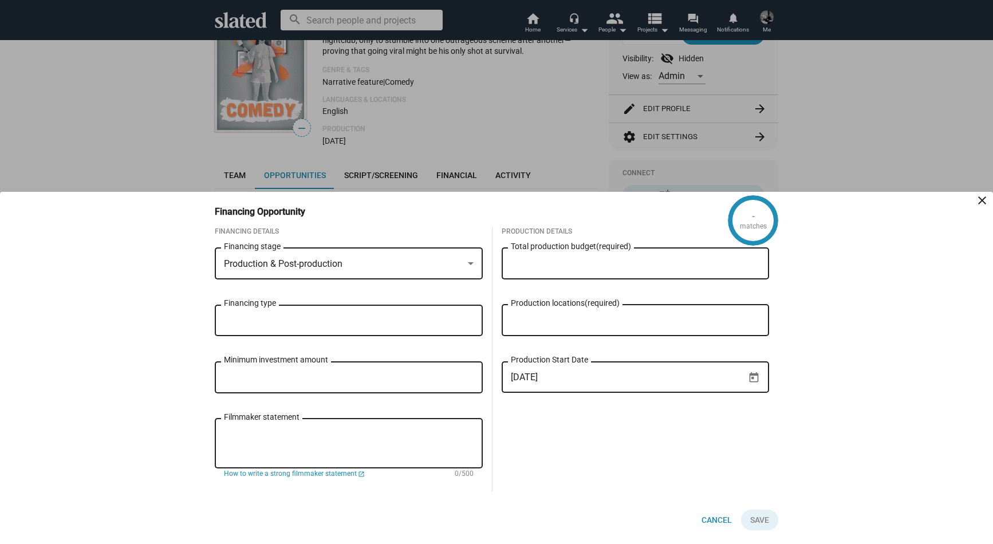
click at [283, 319] on input "Financing type" at bounding box center [351, 320] width 250 height 10
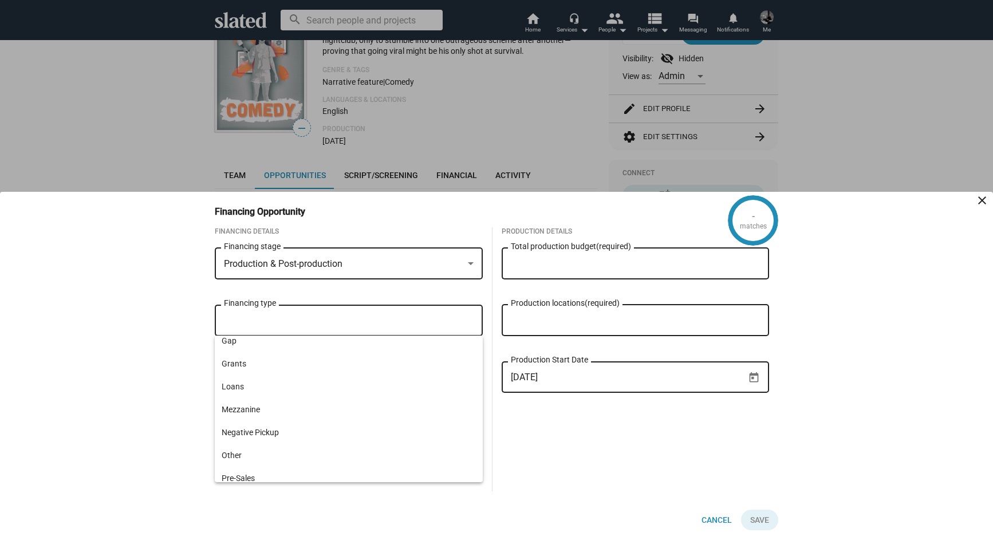
scroll to position [0, 0]
click at [243, 398] on span "Equity" at bounding box center [349, 392] width 254 height 23
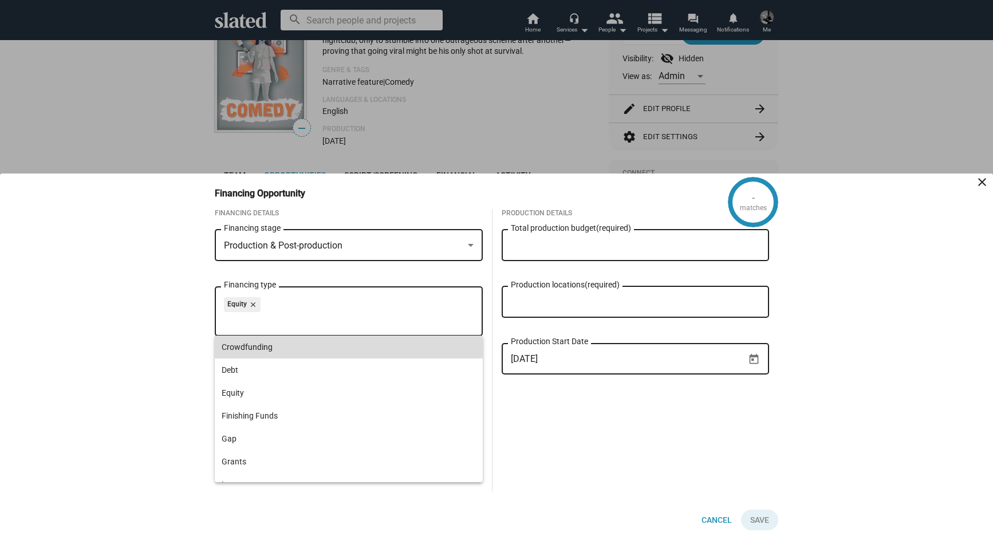
click at [274, 349] on span "Crowdfunding" at bounding box center [349, 346] width 254 height 23
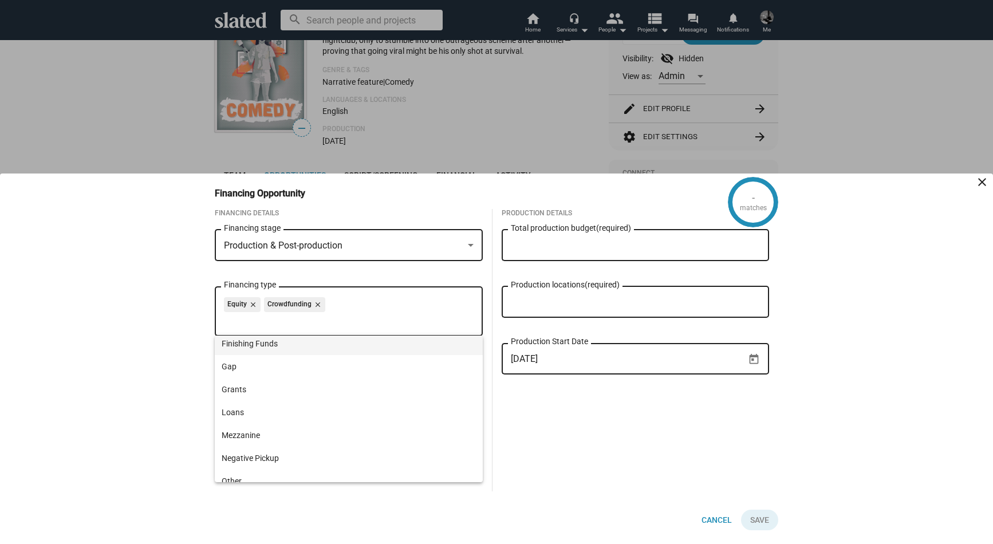
scroll to position [86, 0]
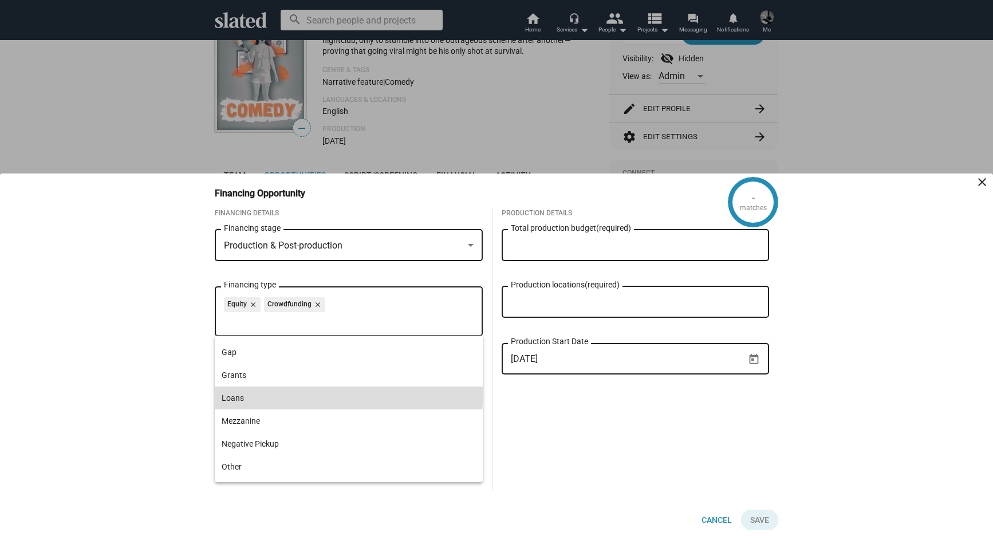
click at [248, 394] on span "Loans" at bounding box center [349, 397] width 254 height 23
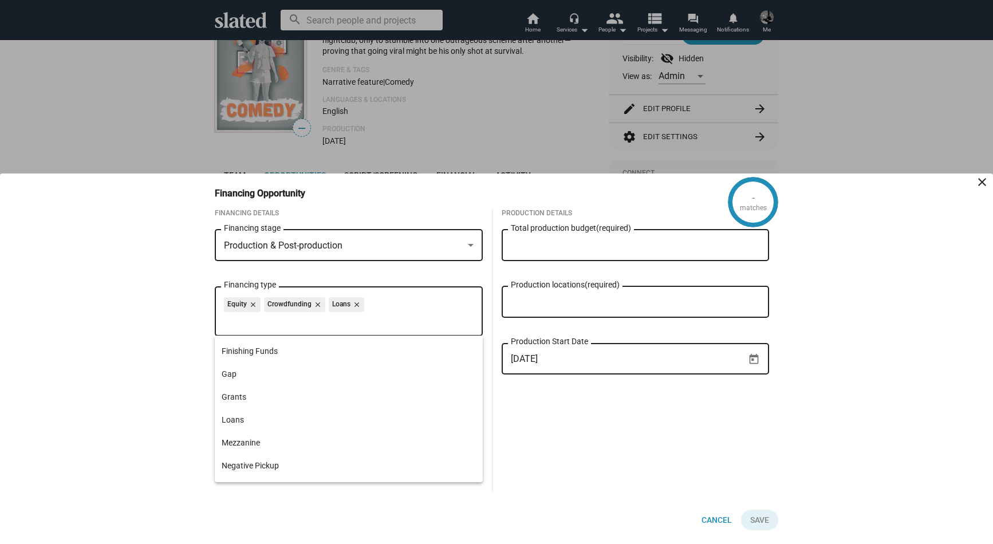
scroll to position [0, 0]
click at [175, 374] on div "- matches Financing Opportunity close Financing Details Production & Post-produ…" at bounding box center [496, 358] width 993 height 370
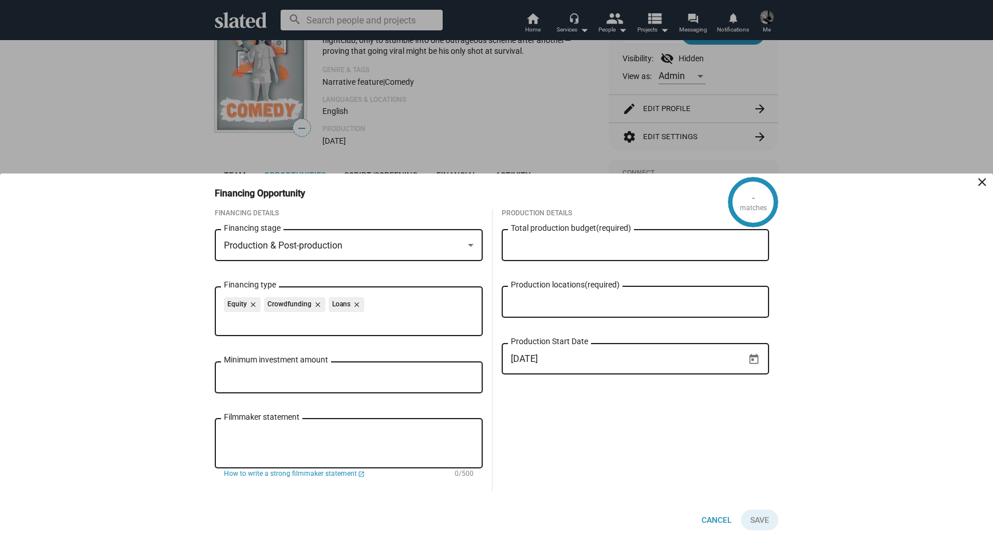
click at [247, 377] on input "Minimum investment amount" at bounding box center [349, 378] width 250 height 10
type input "$ 45,000"
type textarea "We have an entire cast and acquired the interest from a experienced film crew."
click at [572, 243] on input "Total production budget (required)" at bounding box center [636, 245] width 250 height 10
type input "$ 125,000"
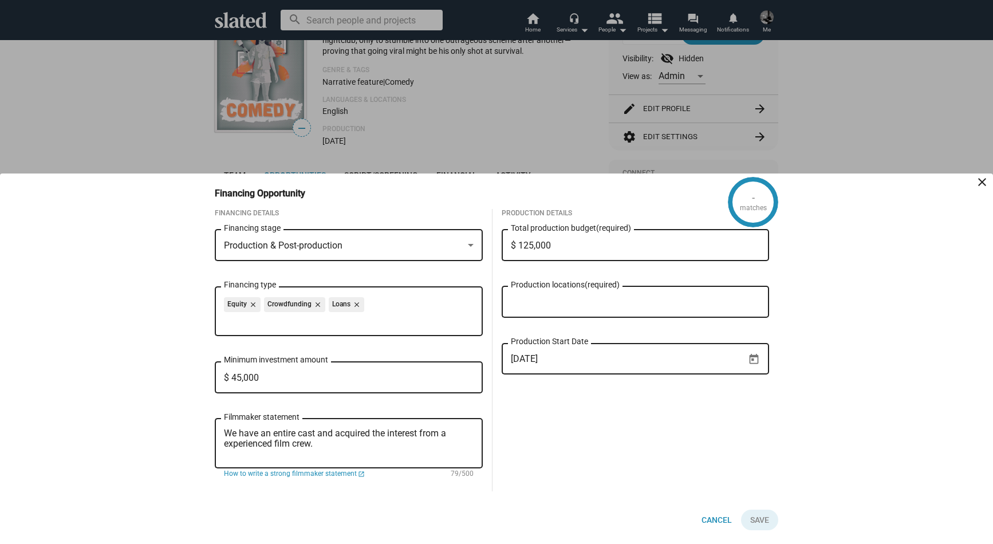
click at [554, 290] on div "Production locations (required)" at bounding box center [636, 301] width 250 height 34
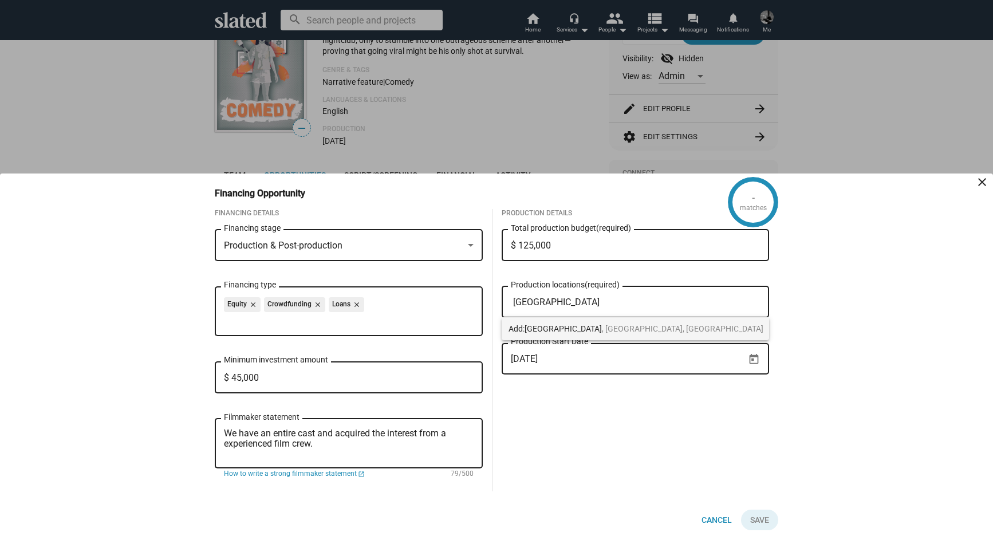
type input "[GEOGRAPHIC_DATA]"
click at [558, 327] on span "[GEOGRAPHIC_DATA]" at bounding box center [562, 328] width 77 height 9
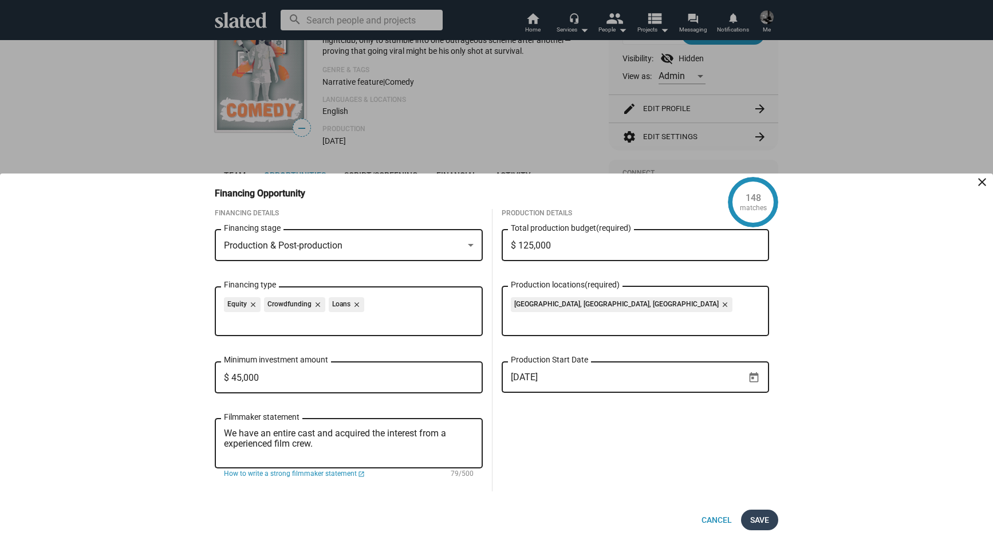
click at [752, 517] on span "Save" at bounding box center [759, 519] width 19 height 21
checkbox input "true"
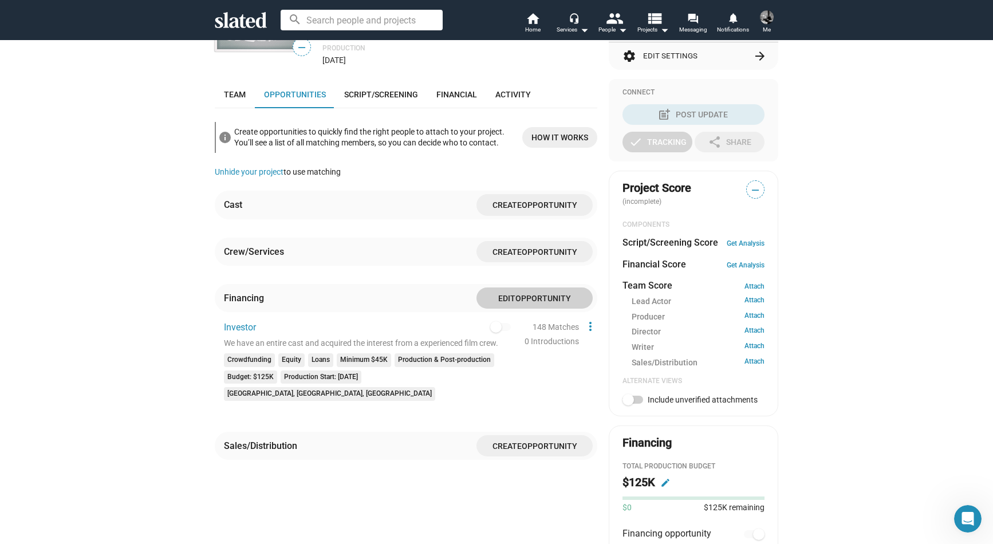
scroll to position [237, 0]
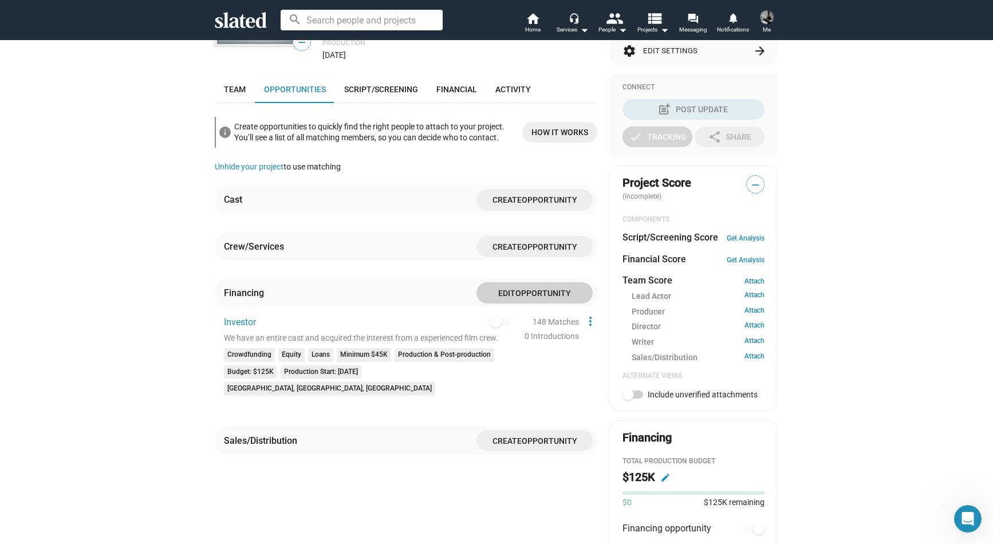
click at [535, 436] on span "Opportunity" at bounding box center [549, 440] width 56 height 9
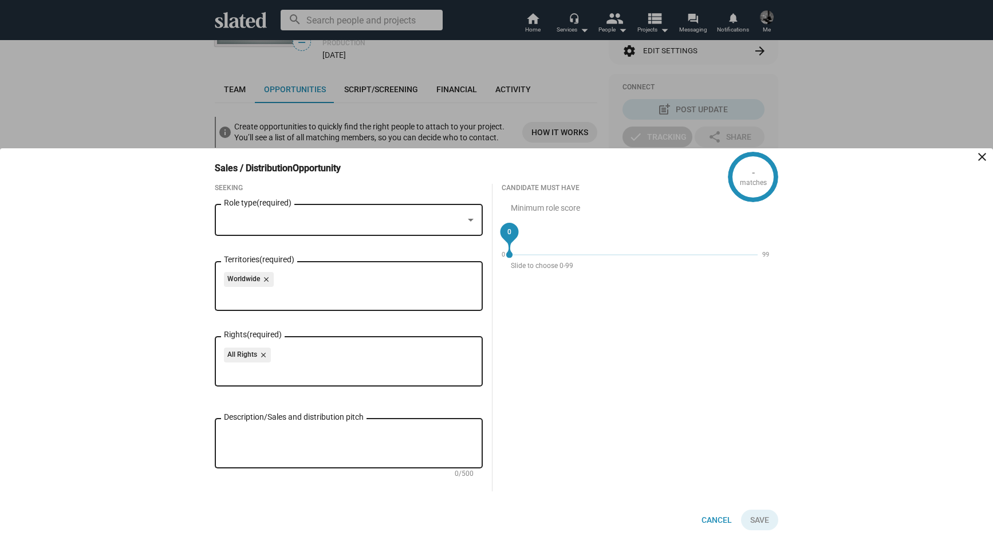
click at [259, 220] on div at bounding box center [343, 221] width 239 height 12
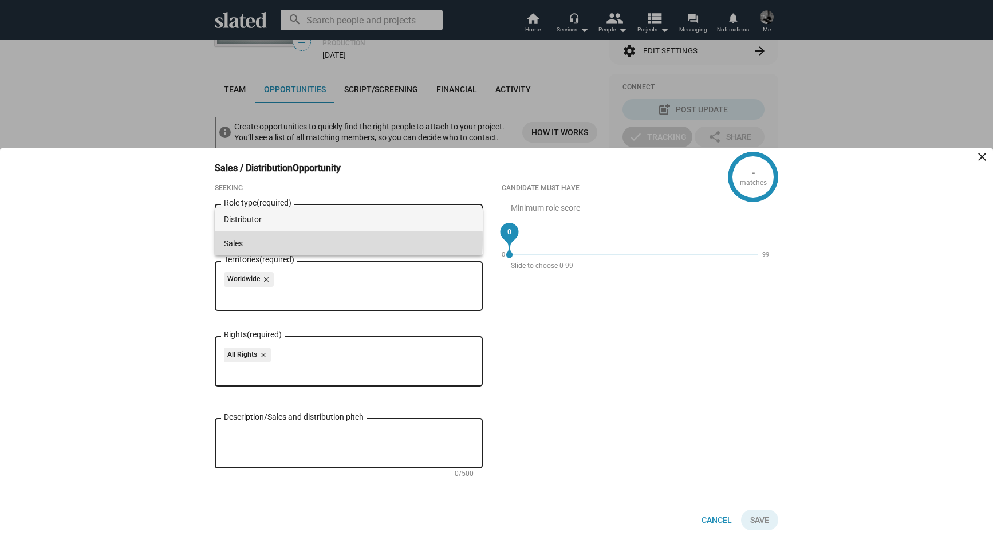
click at [259, 239] on span "Sales" at bounding box center [349, 243] width 250 height 24
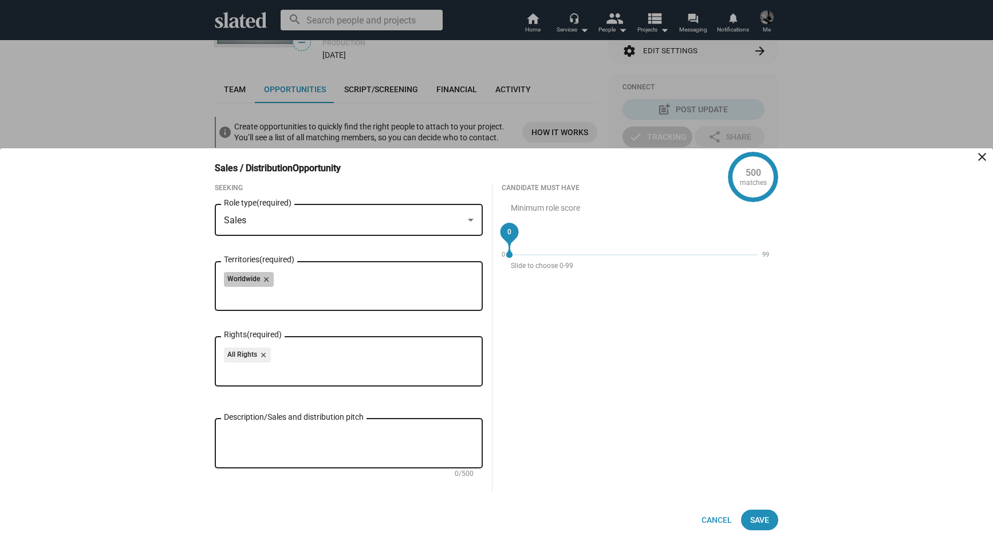
click at [297, 279] on div "Worldwide close" at bounding box center [349, 281] width 250 height 18
click at [763, 519] on span "Save" at bounding box center [759, 519] width 19 height 21
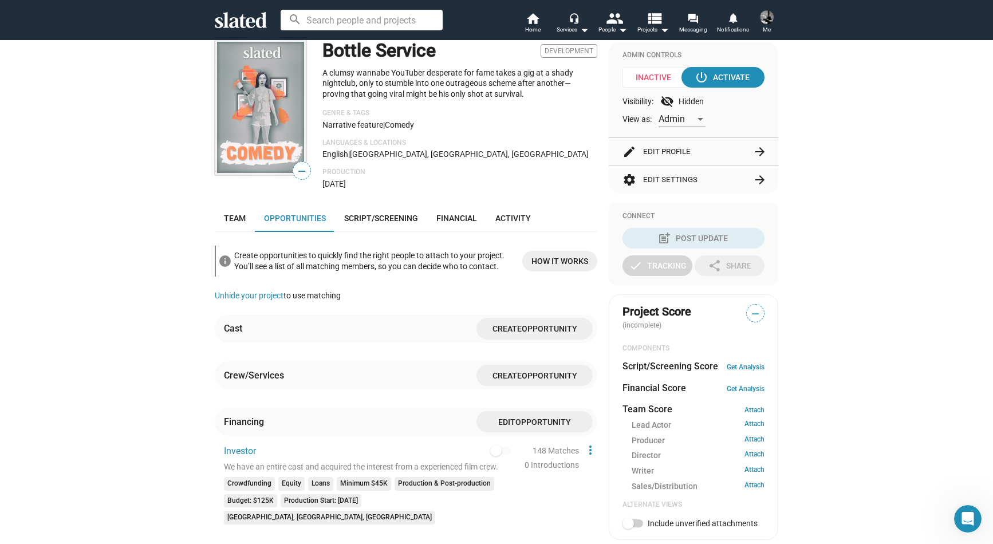
scroll to position [106, 0]
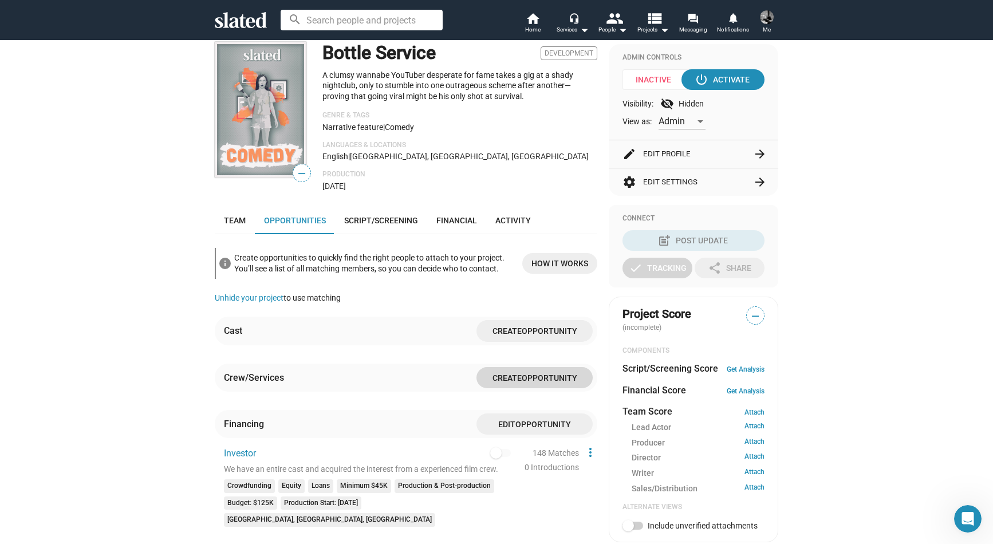
click at [524, 378] on span "Opportunity" at bounding box center [549, 377] width 56 height 9
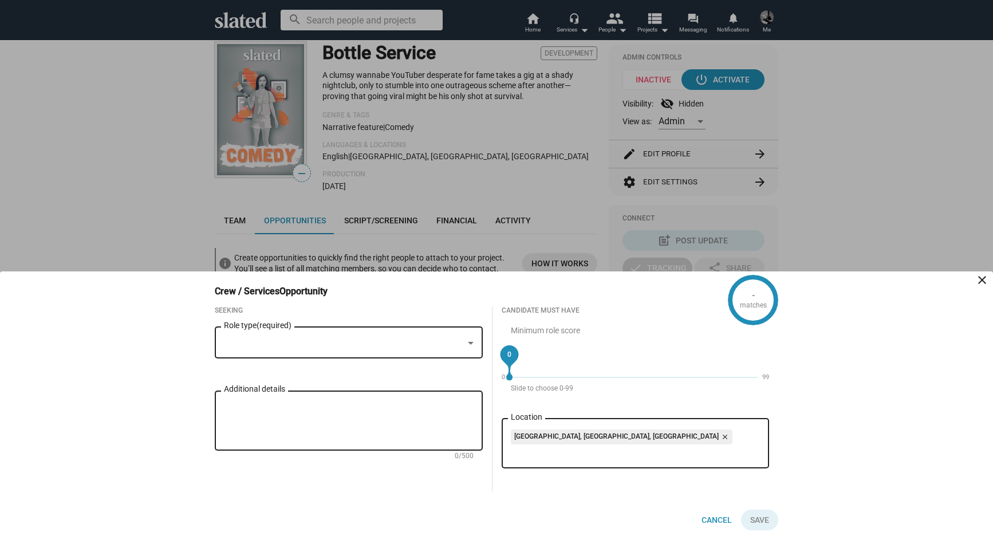
click at [303, 340] on div at bounding box center [343, 343] width 239 height 12
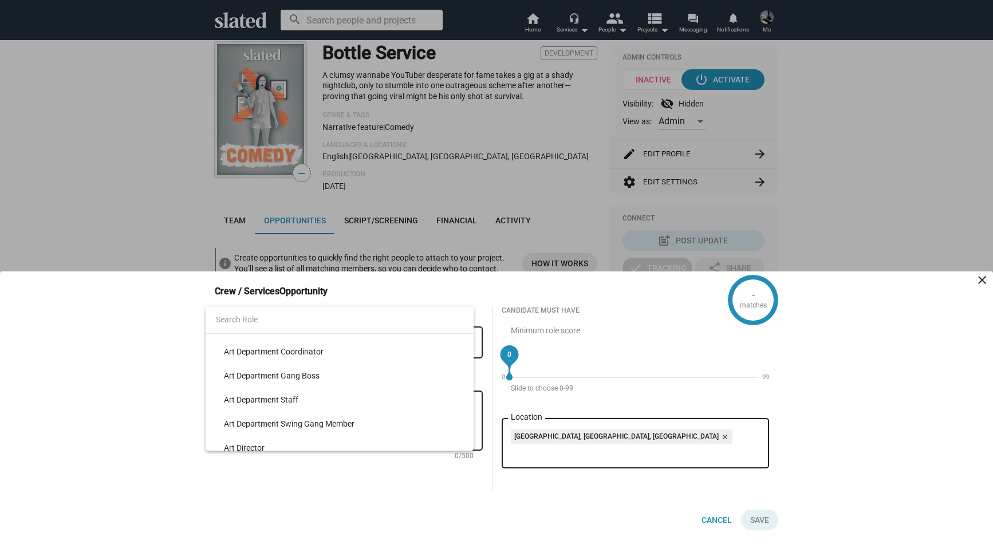
scroll to position [313, 0]
click at [164, 365] on div at bounding box center [496, 272] width 993 height 544
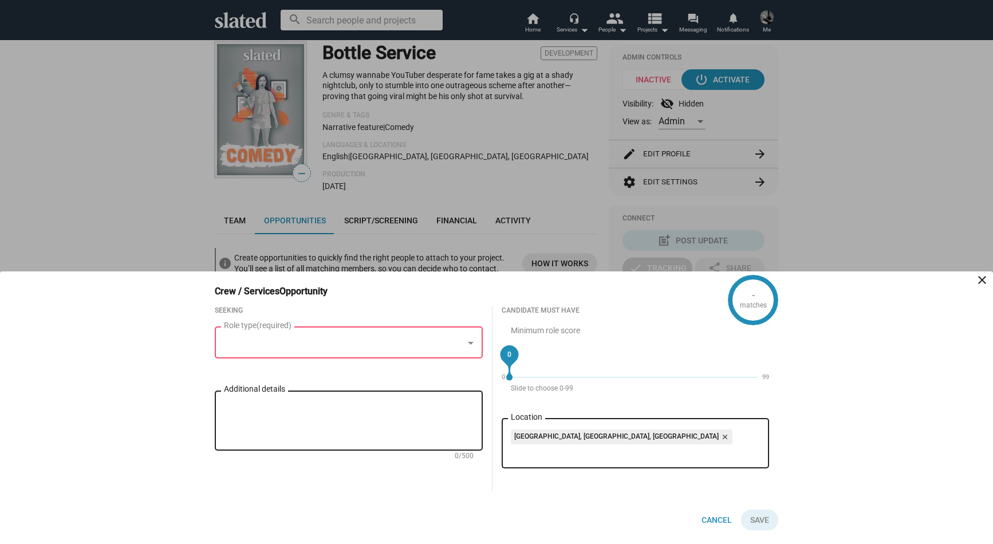
click at [159, 234] on div at bounding box center [496, 272] width 993 height 544
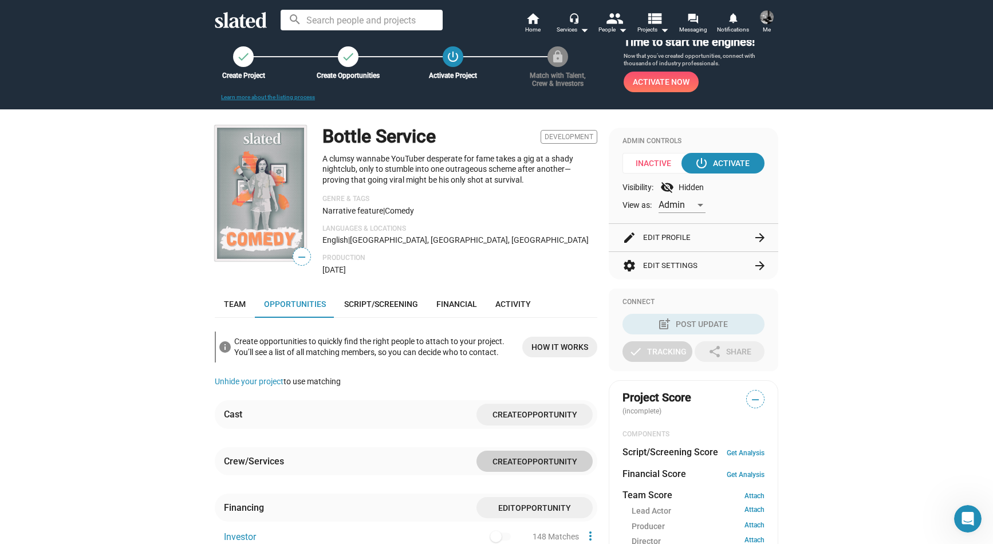
scroll to position [0, 0]
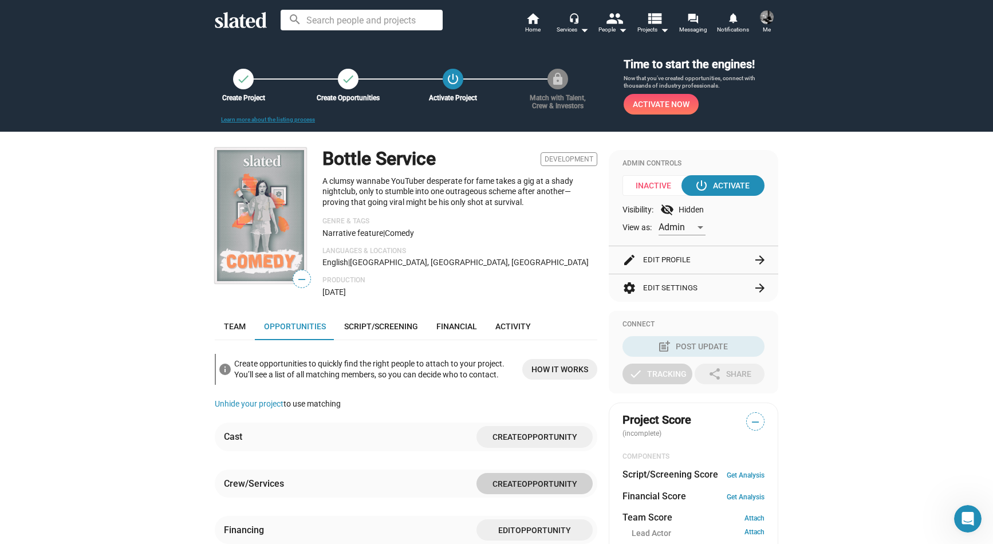
click at [275, 241] on img at bounding box center [261, 216] width 92 height 136
click at [163, 271] on div "check Create Project check Create Opportunities power_settings_new Activate Pro…" at bounding box center [496, 503] width 993 height 929
click at [621, 25] on mat-icon "people" at bounding box center [614, 18] width 17 height 17
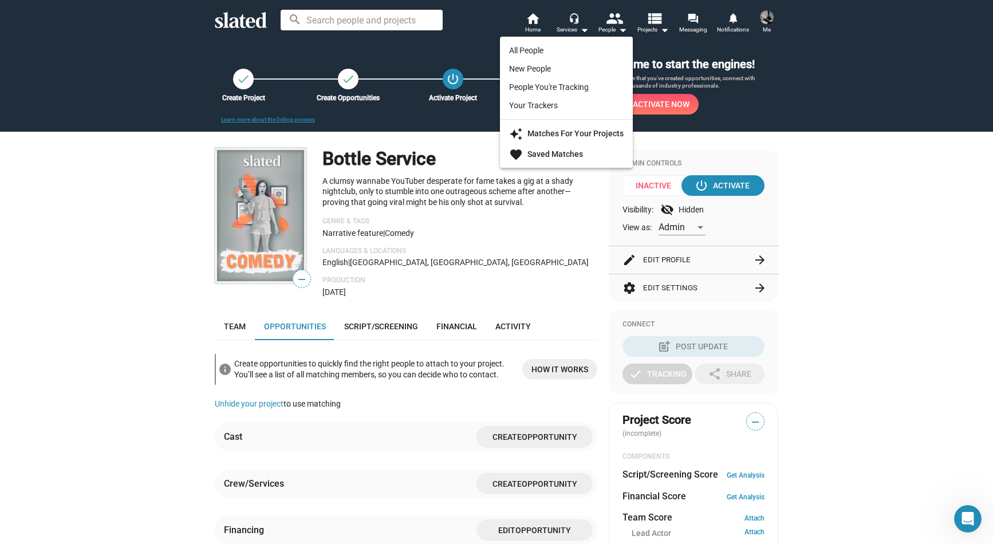
click at [659, 23] on div at bounding box center [496, 272] width 993 height 544
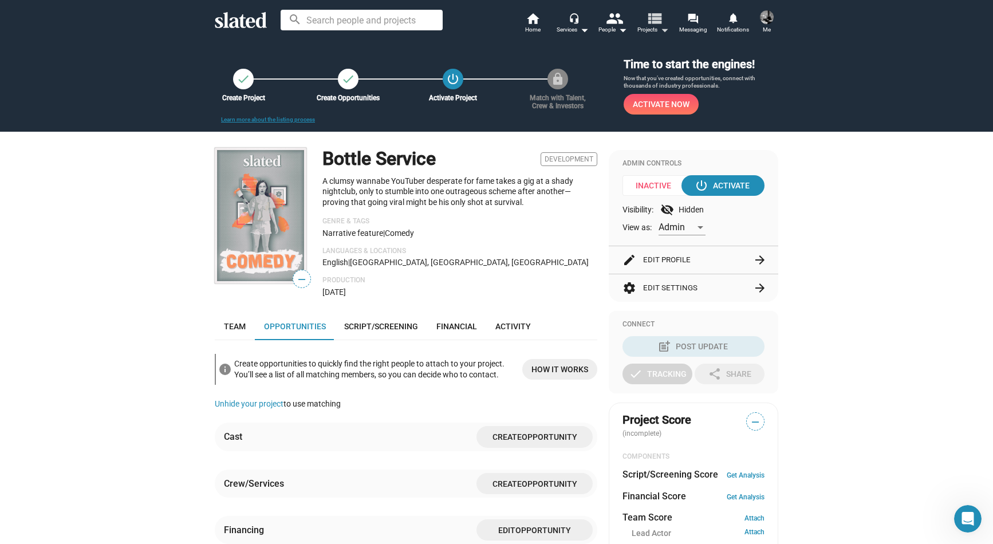
click at [659, 23] on mat-icon "view_list" at bounding box center [654, 18] width 17 height 17
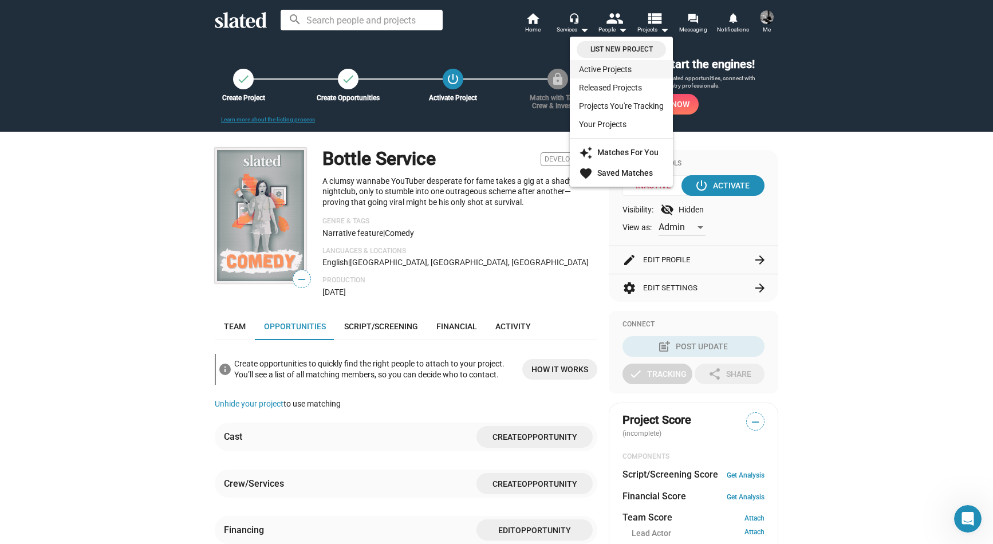
click at [617, 66] on link "Active Projects" at bounding box center [621, 69] width 103 height 18
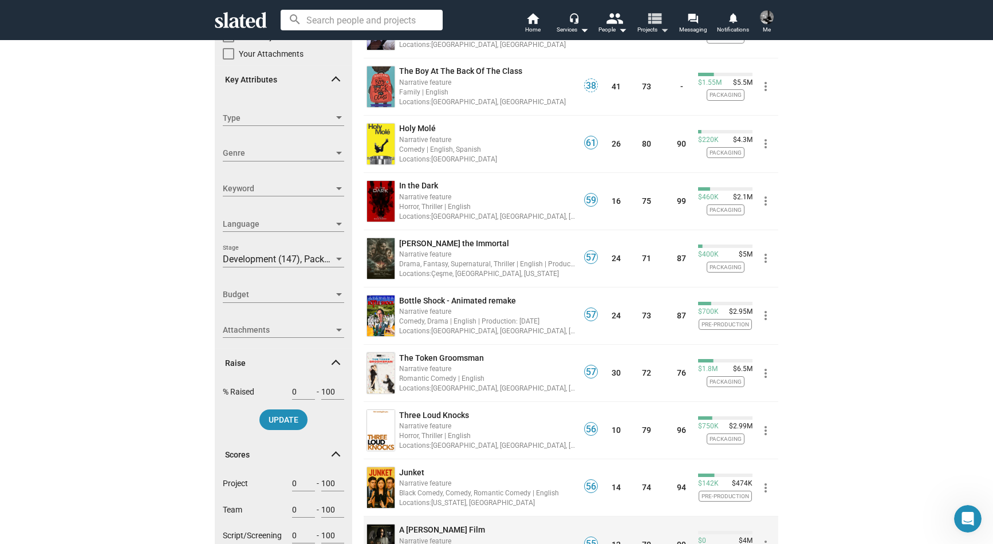
scroll to position [148, 0]
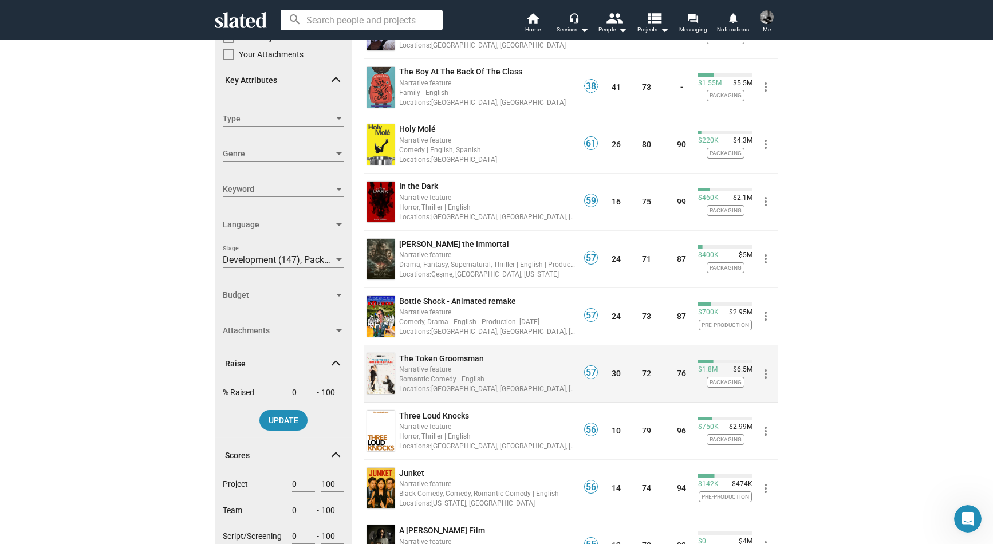
click at [465, 386] on div "Locations: [GEOGRAPHIC_DATA], [GEOGRAPHIC_DATA], [GEOGRAPHIC_DATA], [GEOGRAPHIC…" at bounding box center [487, 388] width 177 height 11
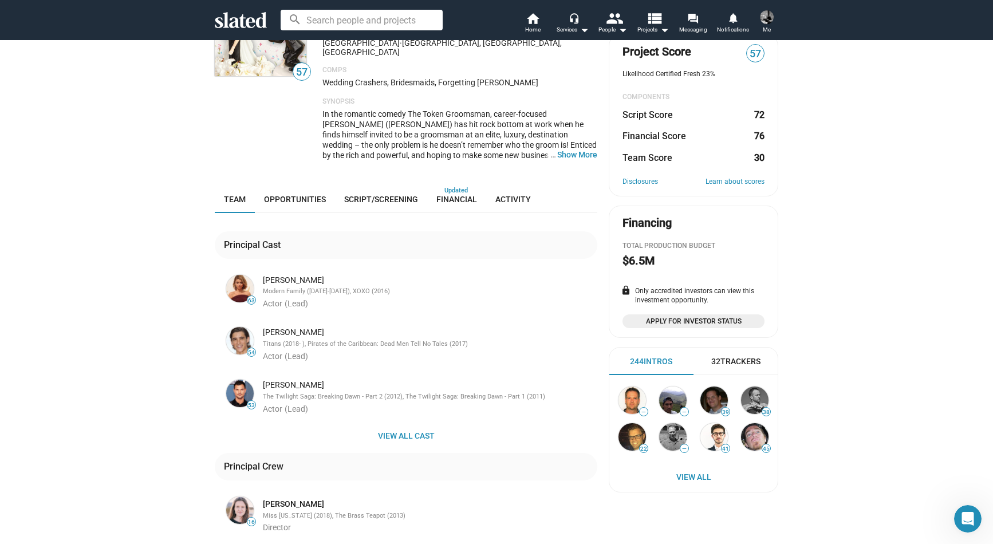
scroll to position [113, 0]
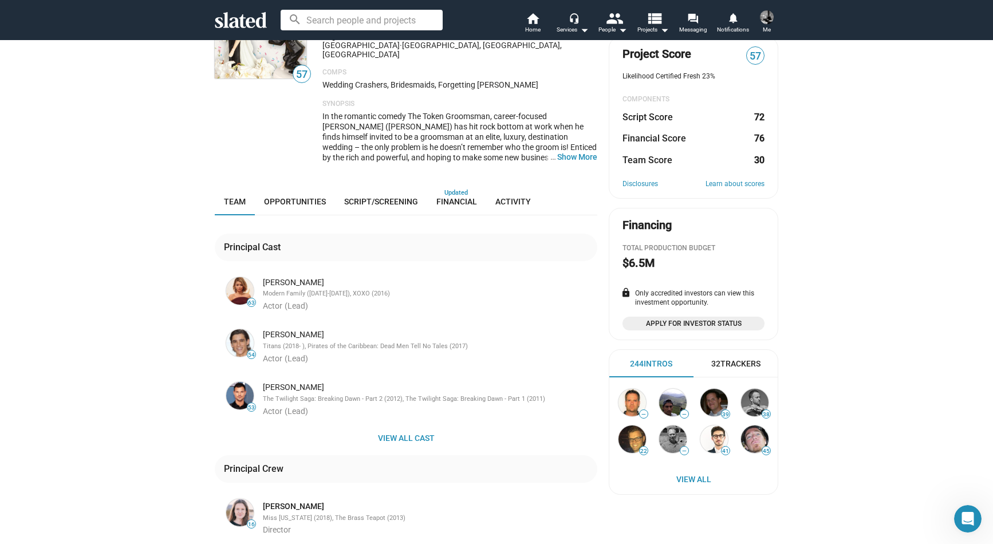
click at [244, 382] on img at bounding box center [239, 395] width 27 height 27
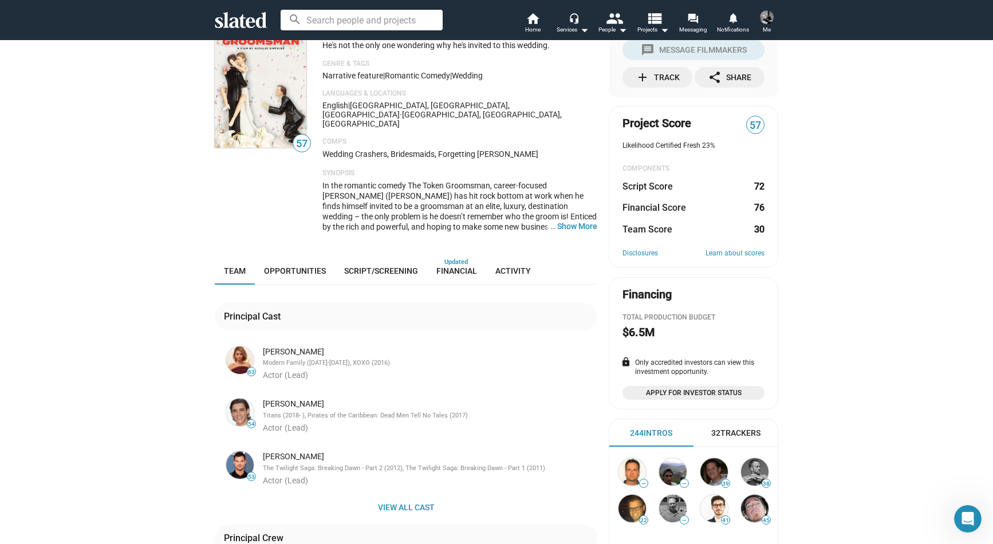
scroll to position [0, 0]
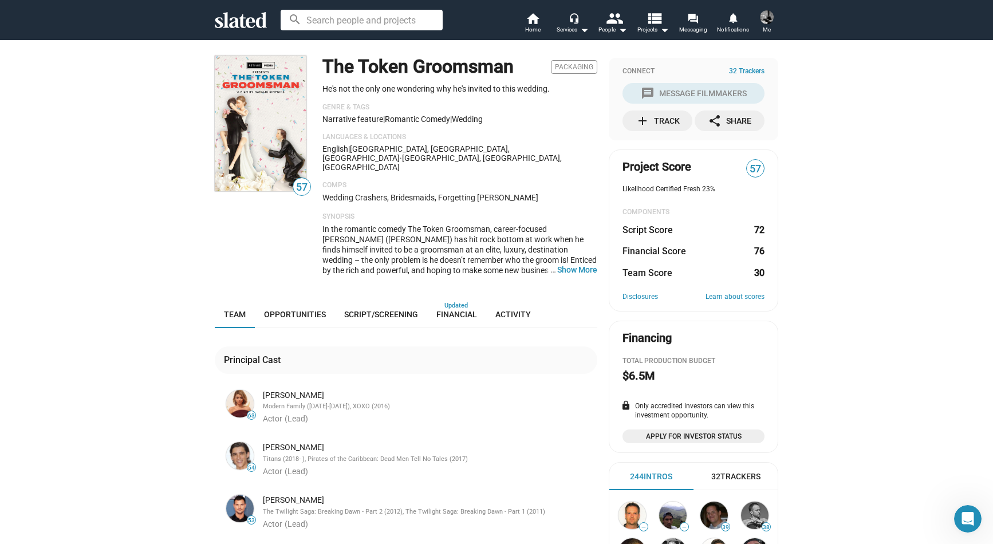
drag, startPoint x: 334, startPoint y: 213, endPoint x: 399, endPoint y: 240, distance: 70.6
click at [399, 240] on span "In the romantic comedy The Token Groomsman, career-focused [PERSON_NAME] ([PERS…" at bounding box center [459, 270] width 274 height 92
click at [765, 22] on img at bounding box center [767, 17] width 14 height 14
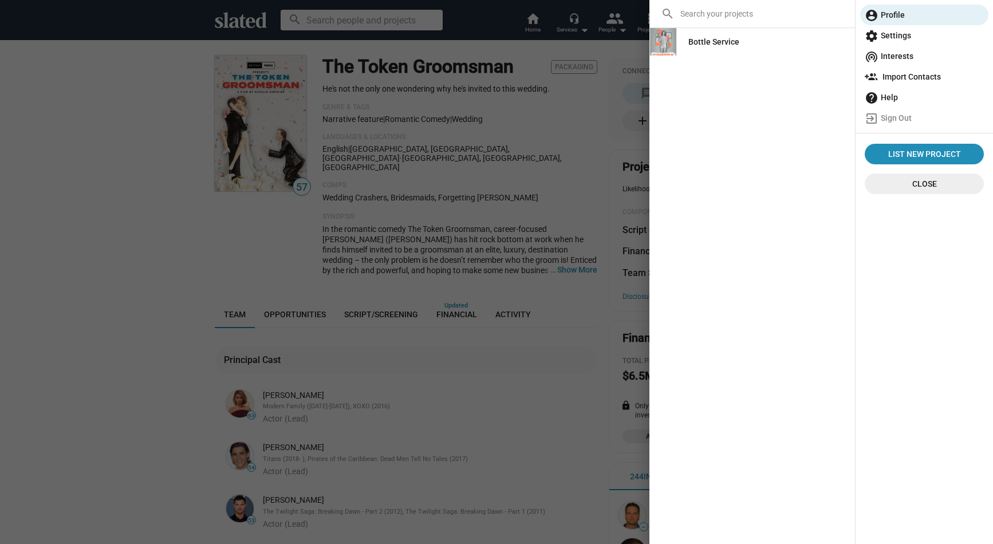
click at [566, 112] on div at bounding box center [496, 272] width 993 height 544
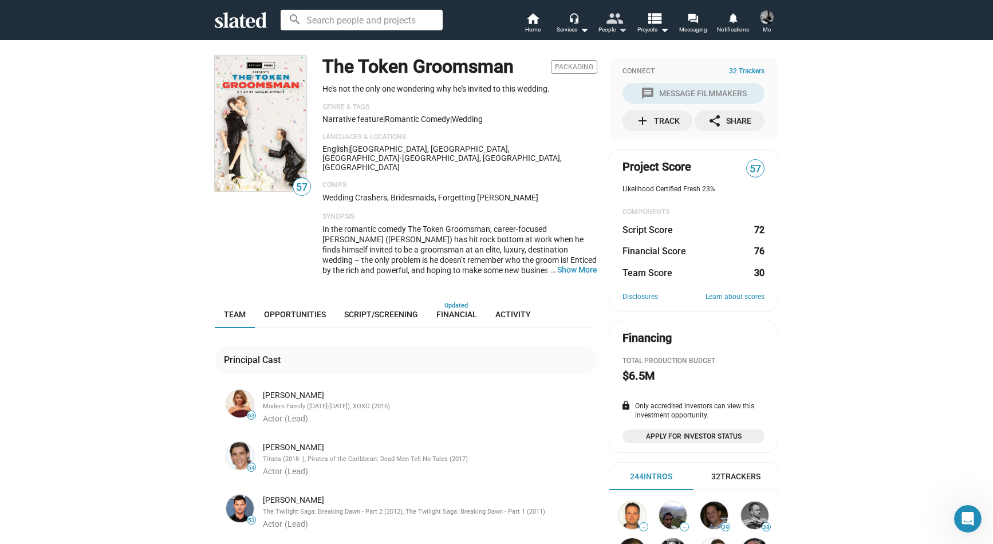
click at [606, 22] on mat-icon "people" at bounding box center [614, 18] width 17 height 17
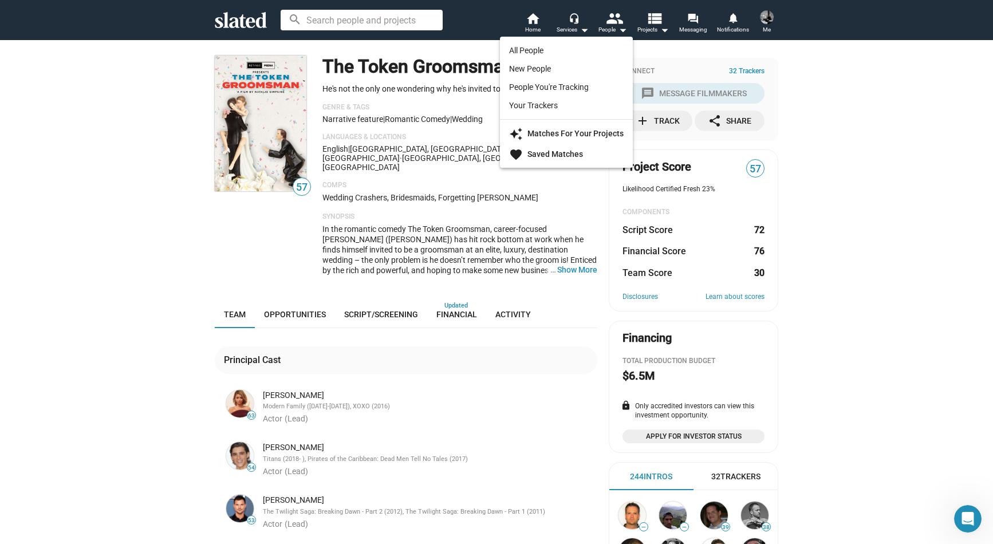
click at [550, 227] on div at bounding box center [496, 272] width 993 height 544
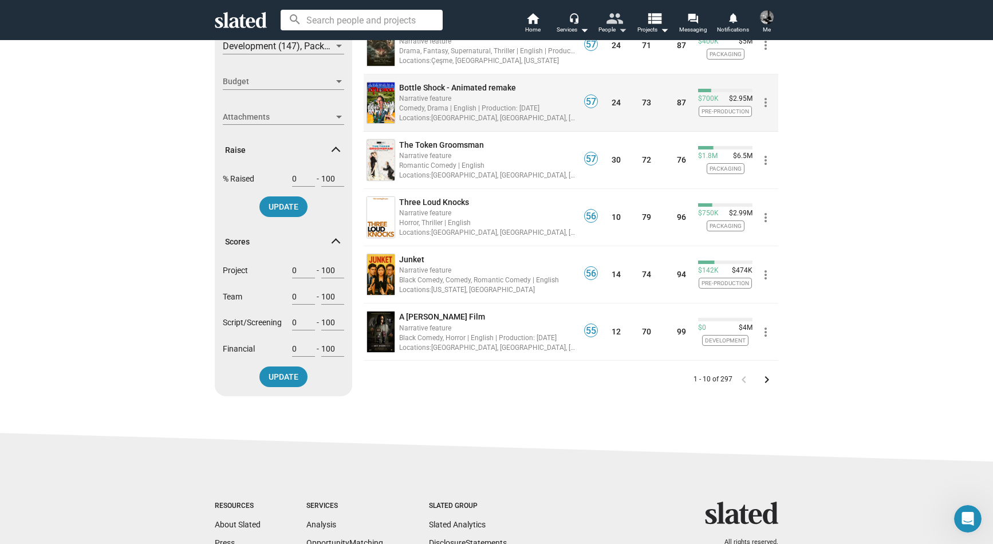
scroll to position [356, 0]
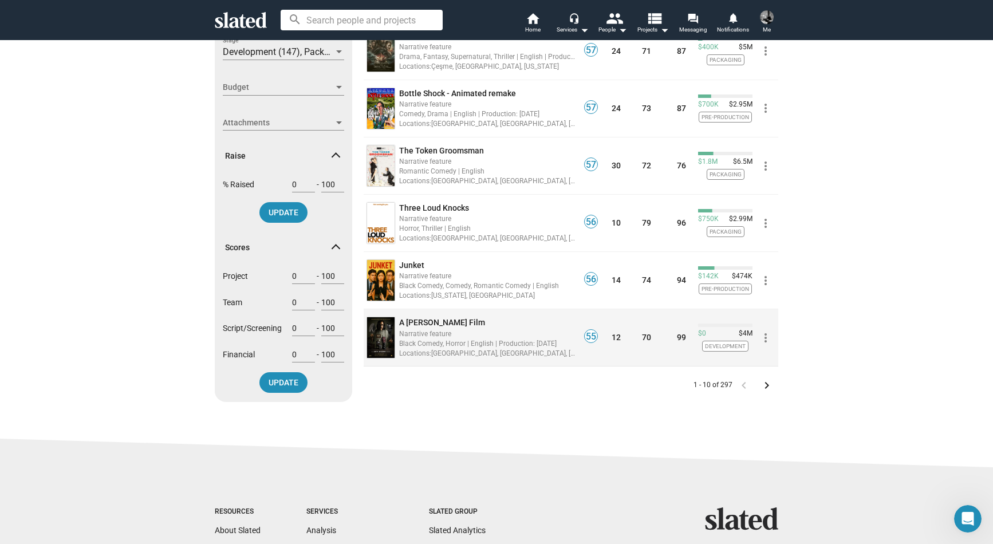
click at [468, 336] on div "Narrative feature" at bounding box center [487, 333] width 177 height 11
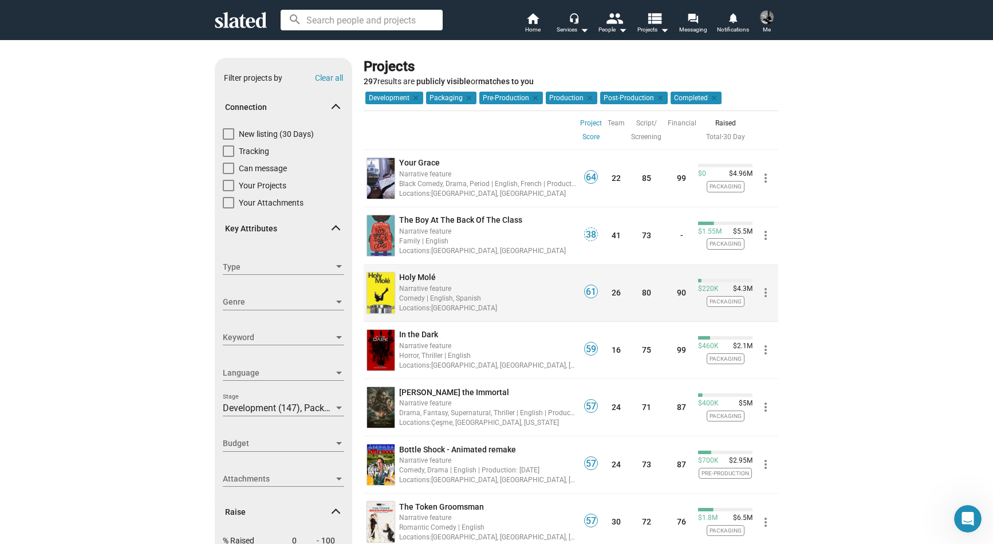
click at [473, 301] on div "Comedy | English, Spanish" at bounding box center [487, 298] width 177 height 11
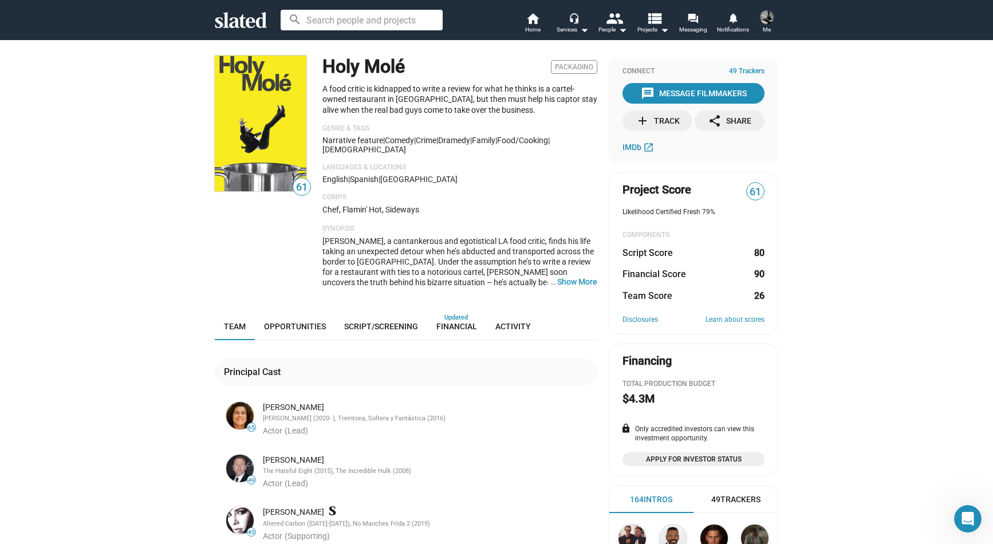
click at [302, 186] on span "61" at bounding box center [301, 187] width 17 height 15
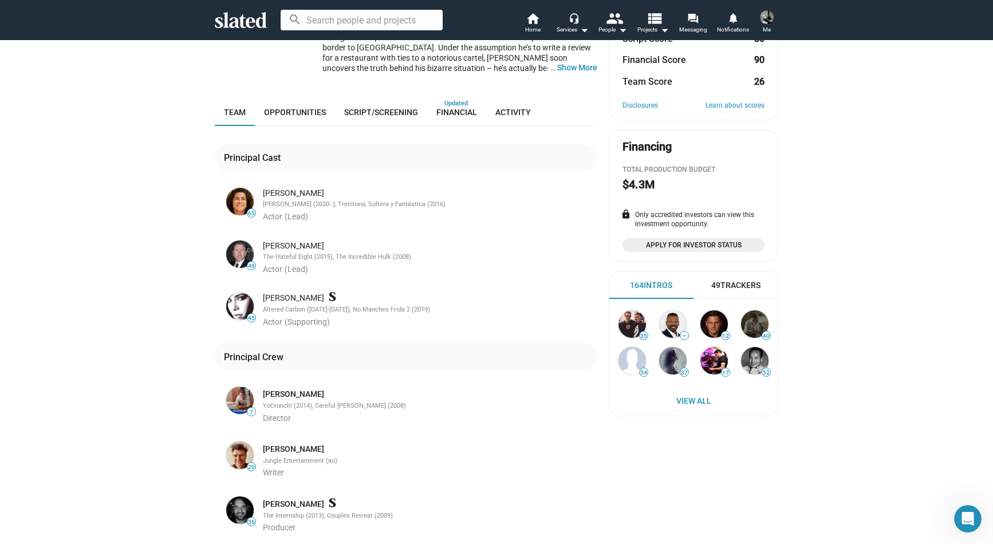
scroll to position [211, 0]
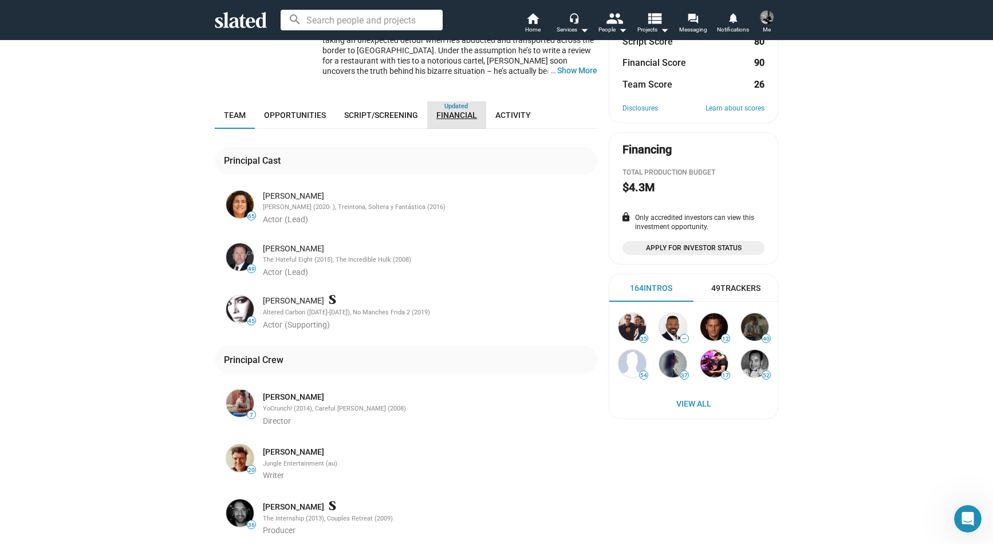
click at [442, 108] on link "Financial" at bounding box center [456, 114] width 59 height 27
